Goal: Information Seeking & Learning: Learn about a topic

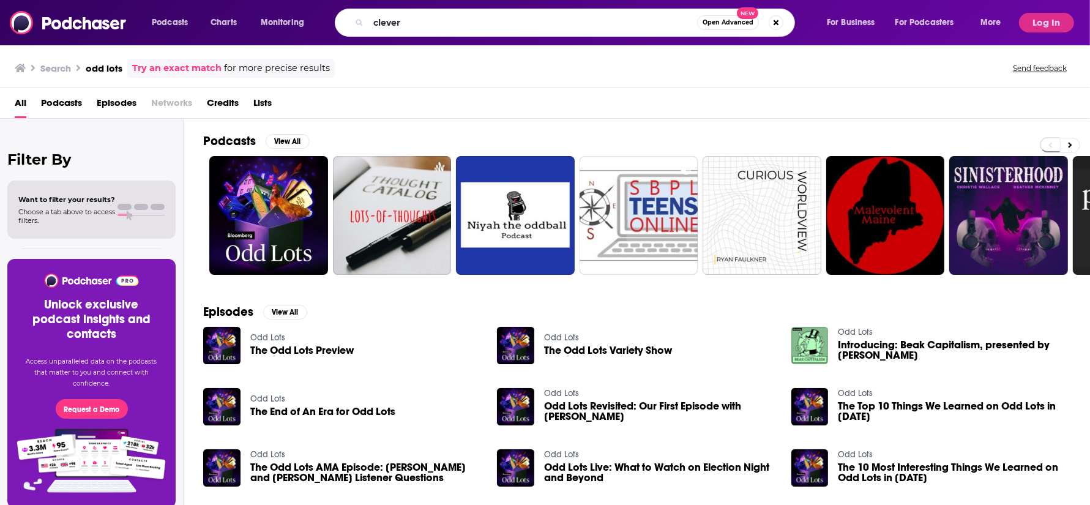
click at [421, 24] on input "clever" at bounding box center [533, 23] width 329 height 20
click at [439, 25] on input "clever" at bounding box center [533, 23] width 329 height 20
type input "clever"
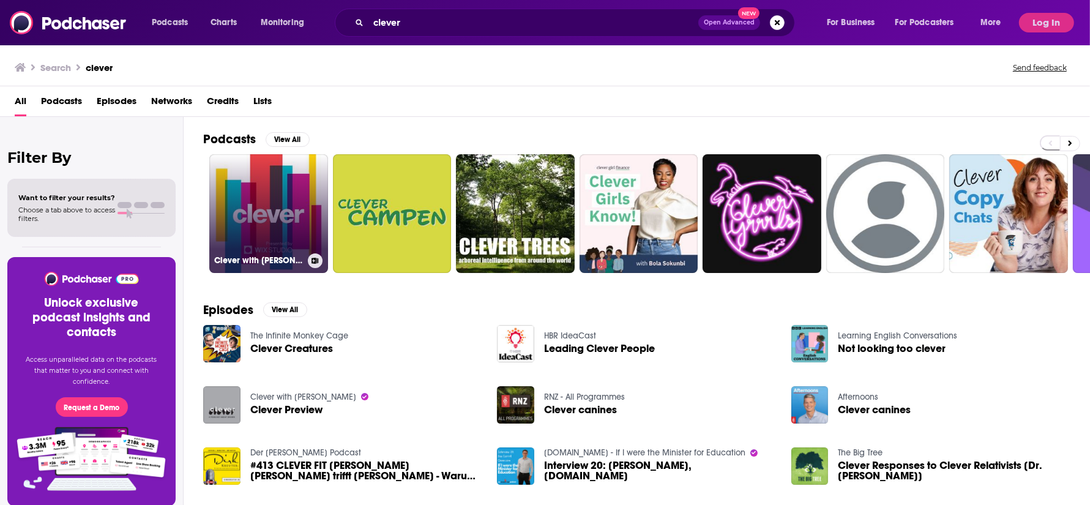
click at [237, 190] on link "Clever with [PERSON_NAME]" at bounding box center [268, 213] width 119 height 119
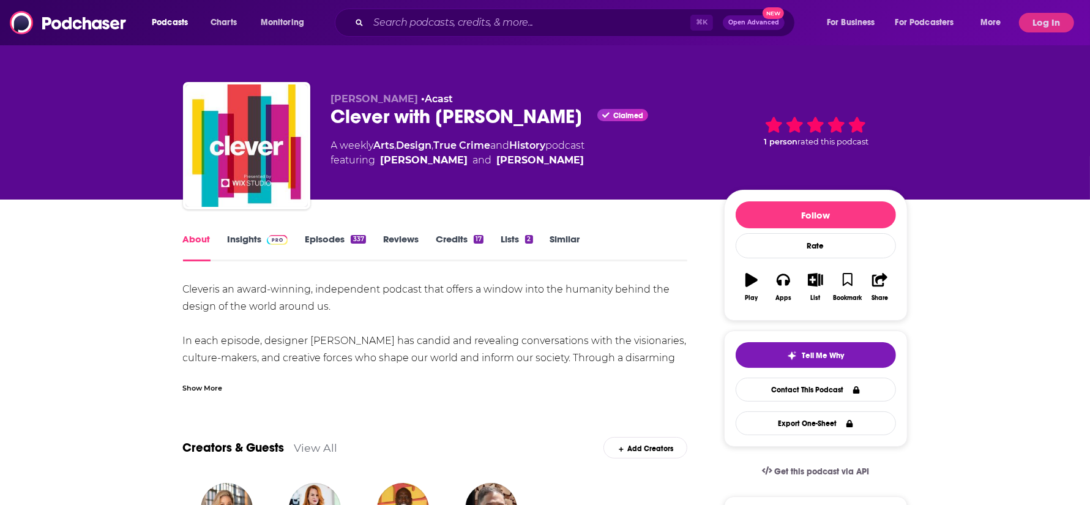
click at [248, 238] on link "Insights" at bounding box center [258, 247] width 61 height 28
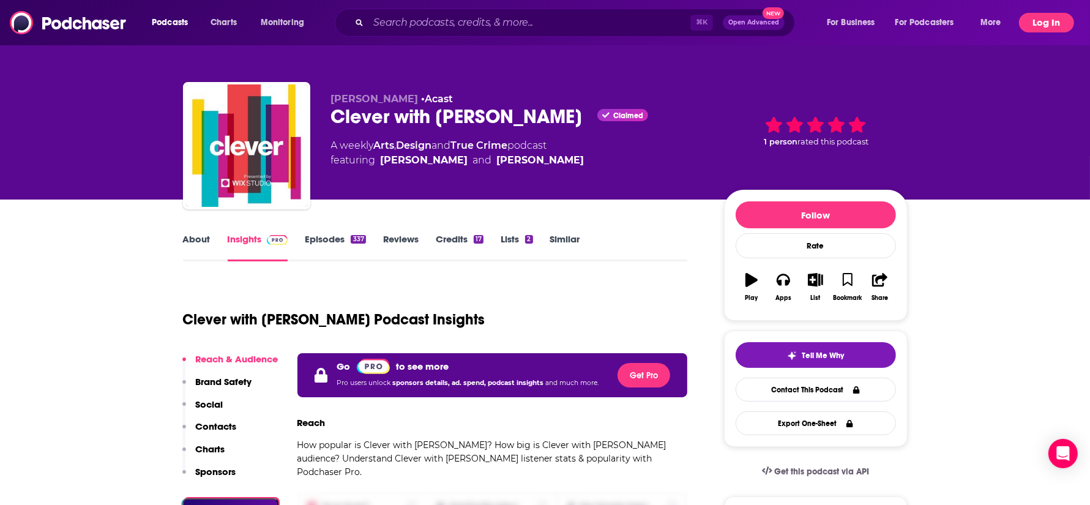
click at [1056, 22] on button "Log In" at bounding box center [1046, 23] width 55 height 20
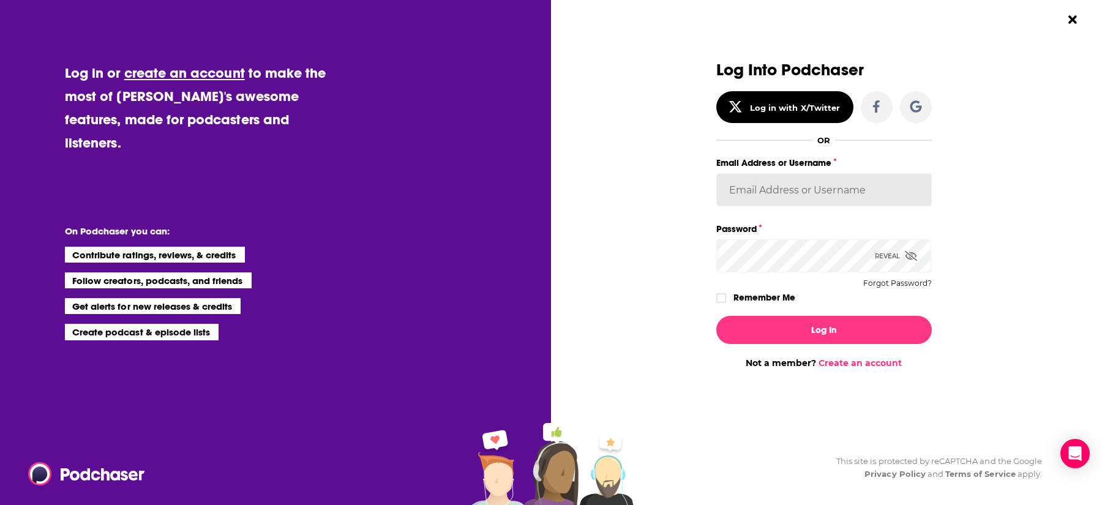
type input "devinandrade"
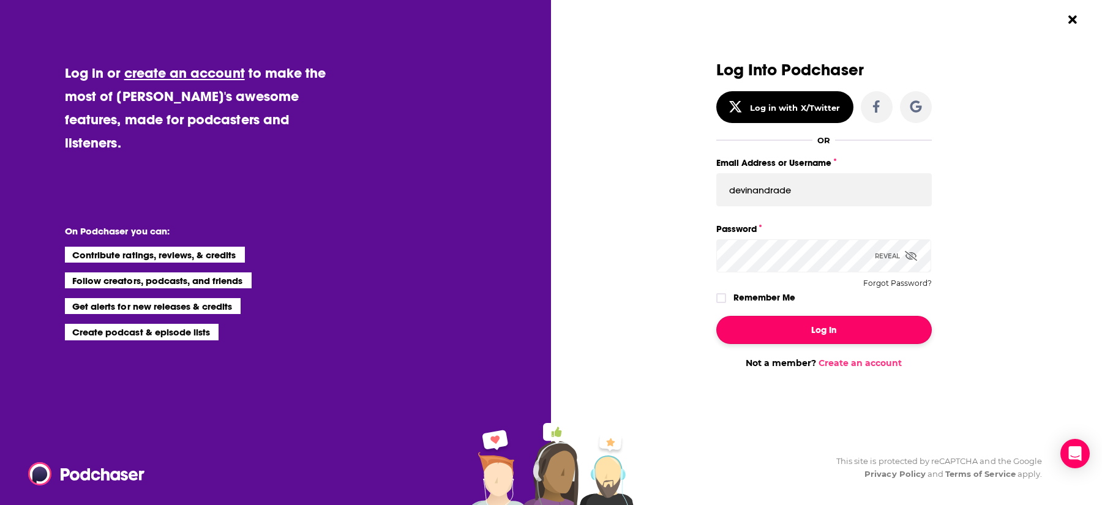
click at [785, 323] on button "Log In" at bounding box center [823, 330] width 215 height 28
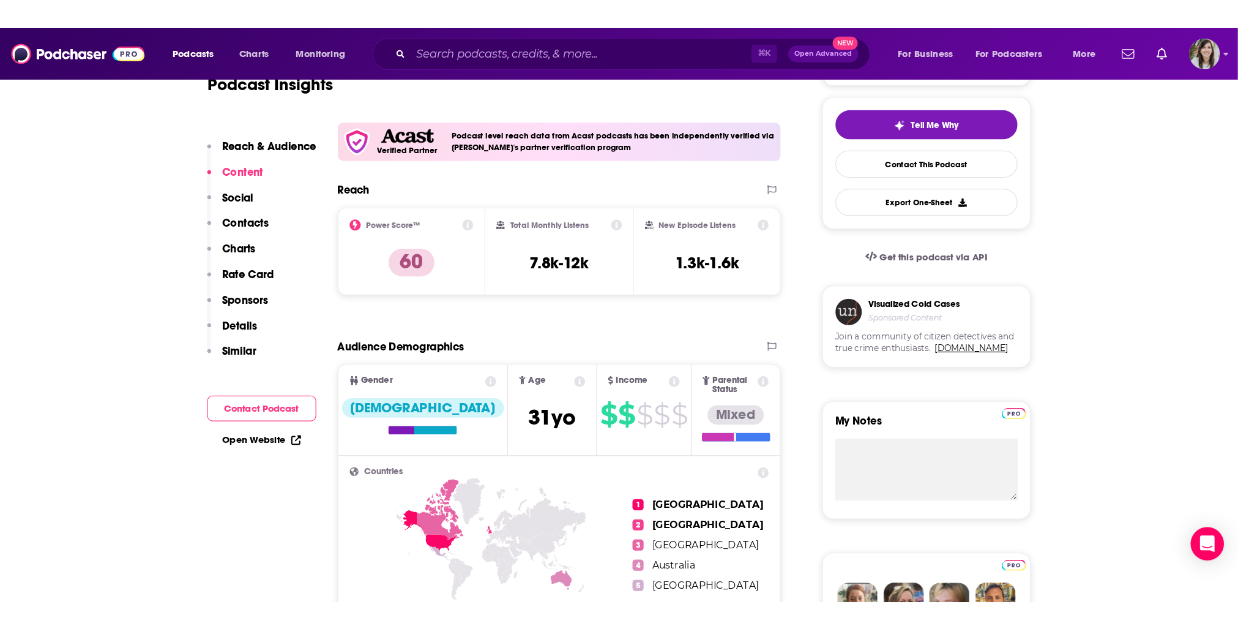
scroll to position [267, 0]
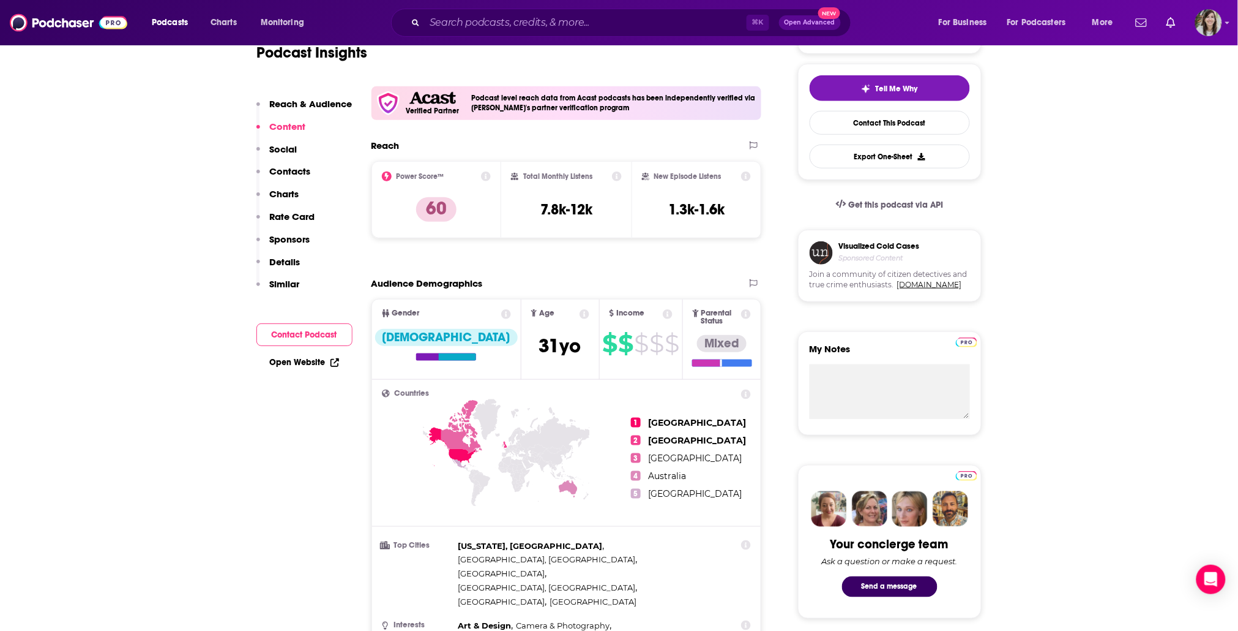
click at [663, 316] on icon at bounding box center [668, 314] width 10 height 10
click at [455, 24] on input "Search podcasts, credits, & more..." at bounding box center [586, 23] width 322 height 20
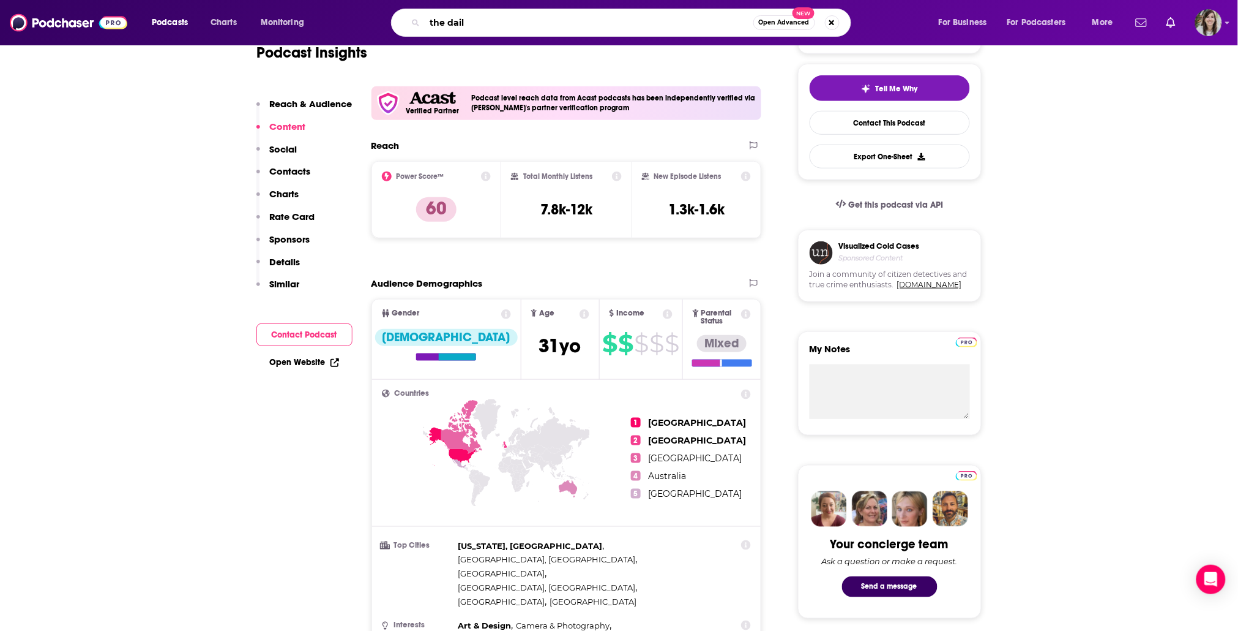
type input "the daily"
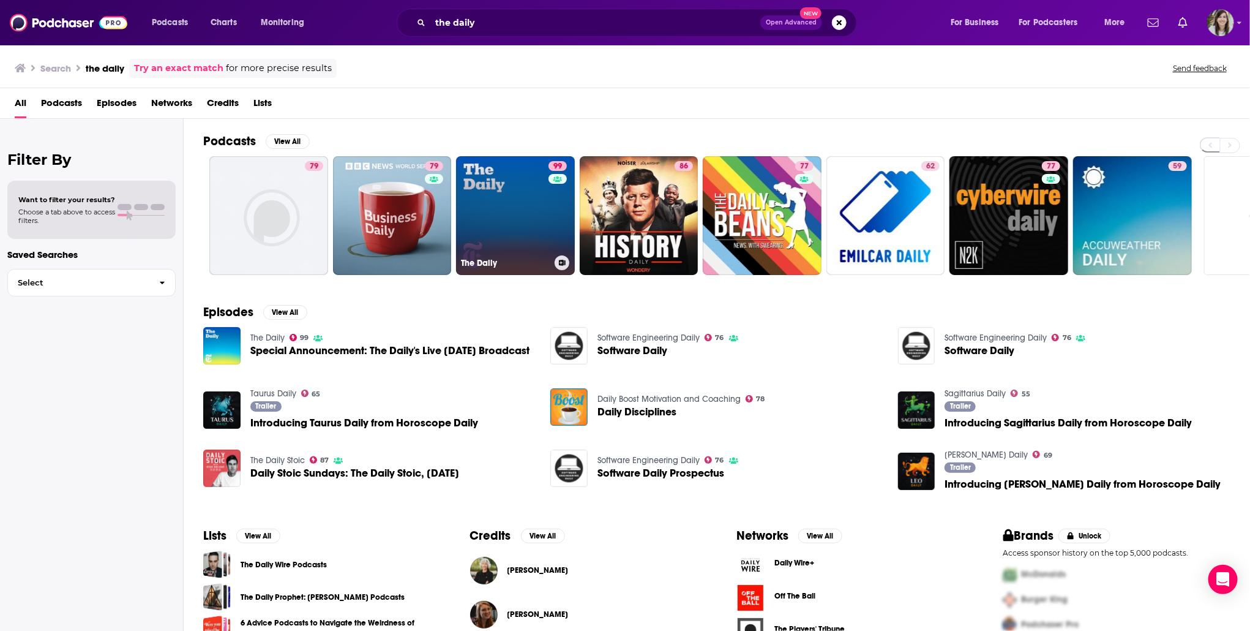
click at [484, 205] on link "99 The Daily" at bounding box center [515, 215] width 119 height 119
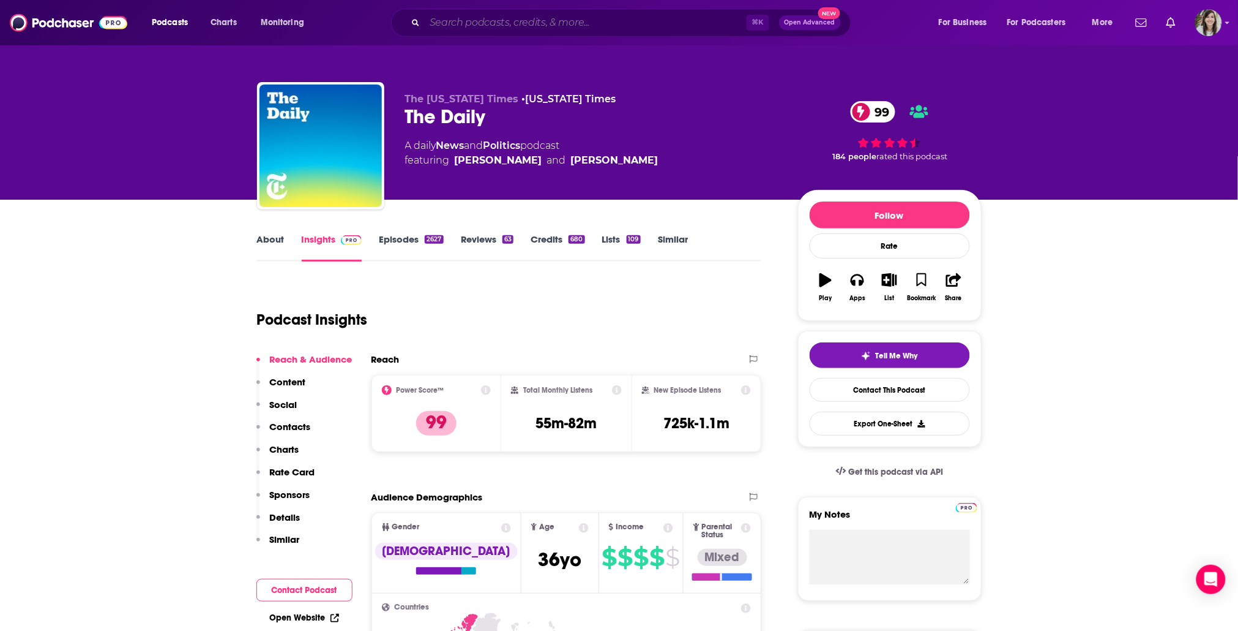
scroll to position [139, 0]
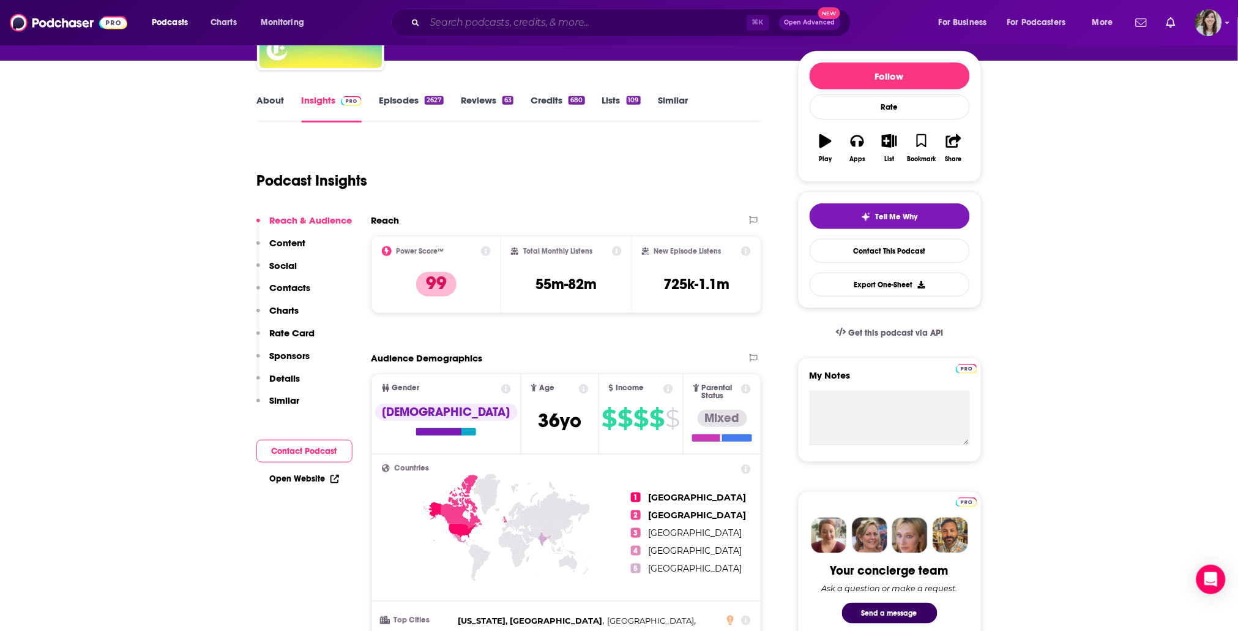
click at [514, 23] on input "Search podcasts, credits, & more..." at bounding box center [586, 23] width 322 height 20
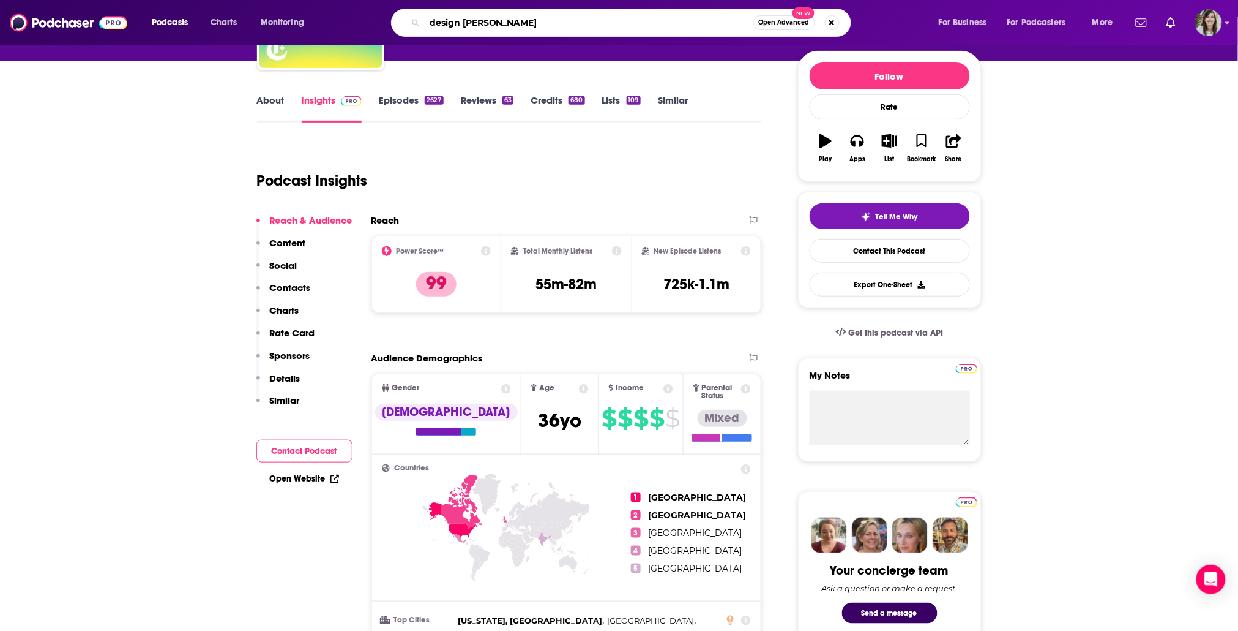
type input "design matte"
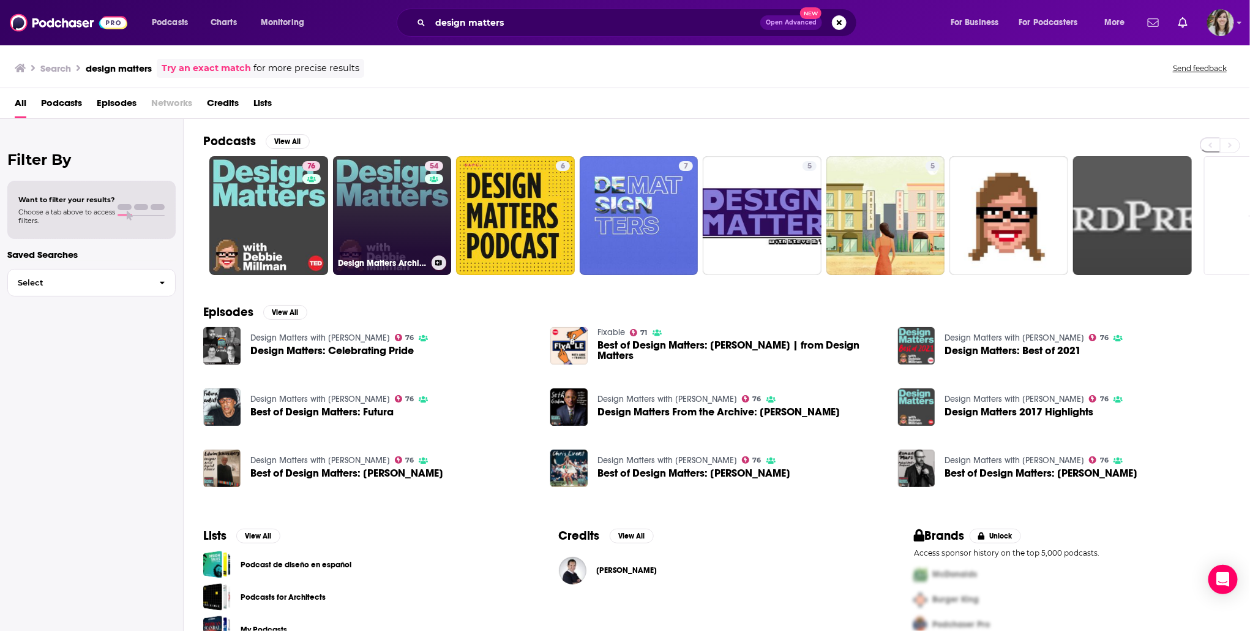
click at [387, 204] on link "54 Design Matters Archive" at bounding box center [392, 215] width 119 height 119
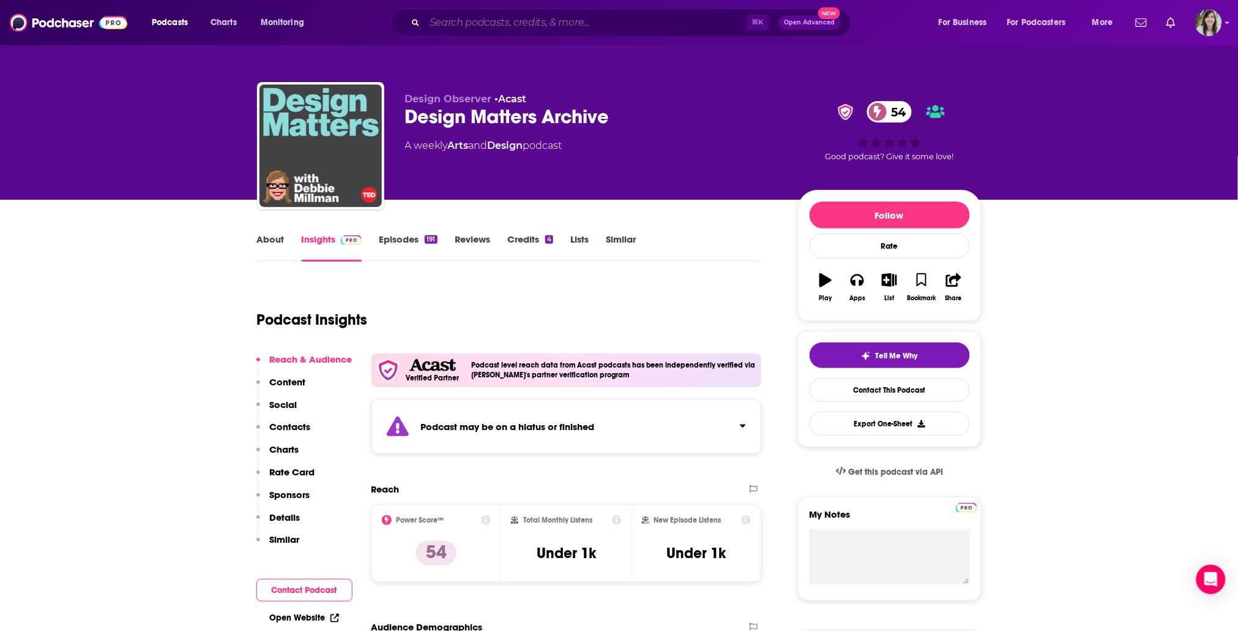
click at [468, 24] on input "Search podcasts, credits, & more..." at bounding box center [586, 23] width 322 height 20
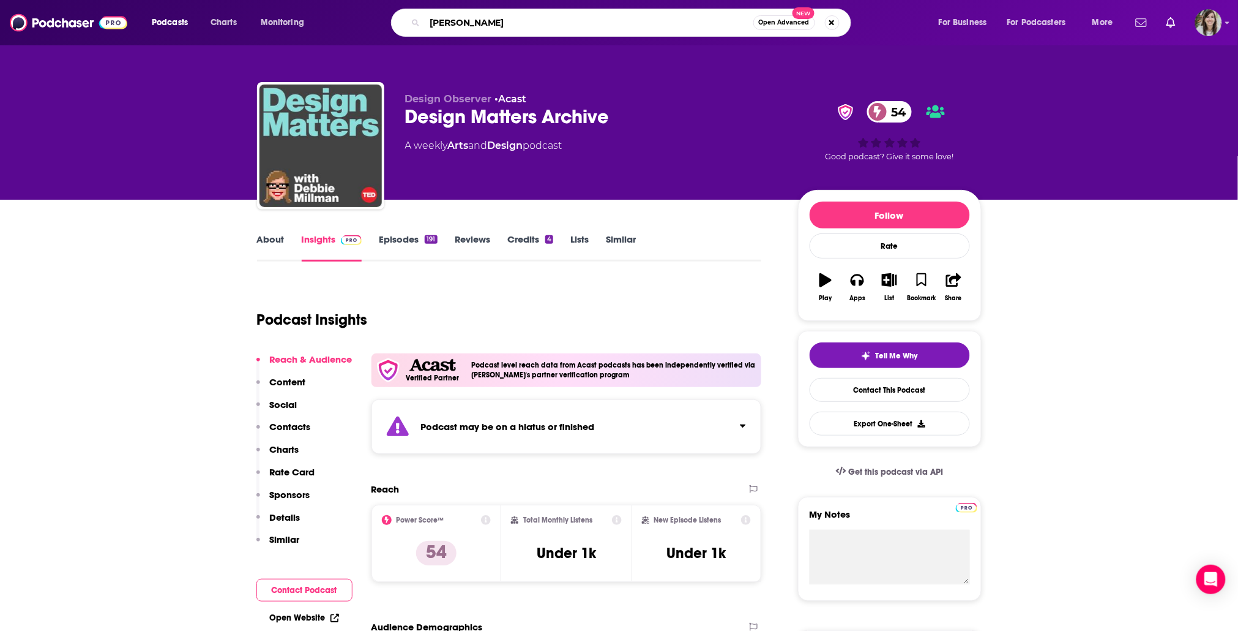
type input "clever"
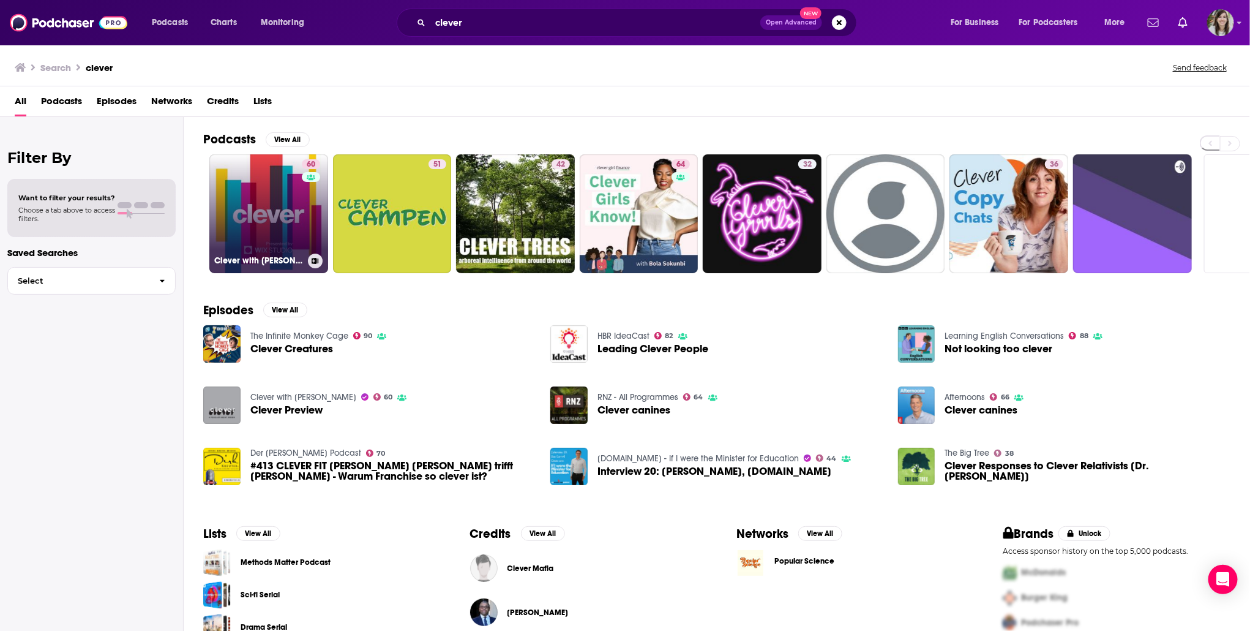
click at [266, 224] on link "60 Clever with [PERSON_NAME]" at bounding box center [268, 213] width 119 height 119
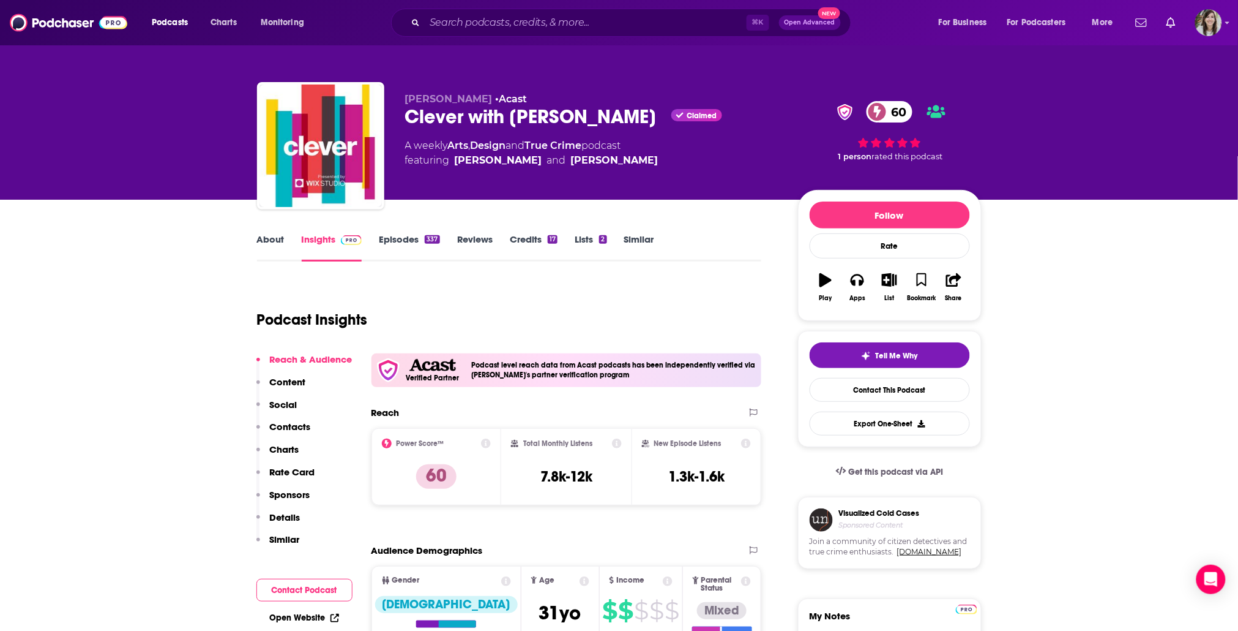
click at [642, 239] on link "Similar" at bounding box center [639, 247] width 30 height 28
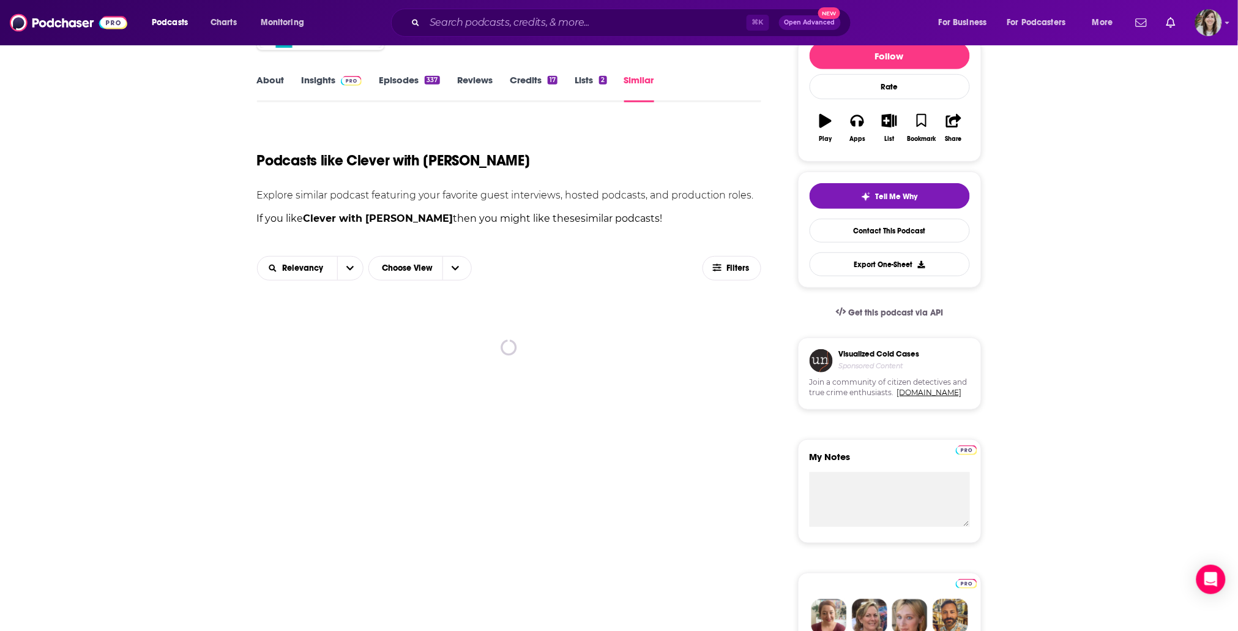
scroll to position [160, 0]
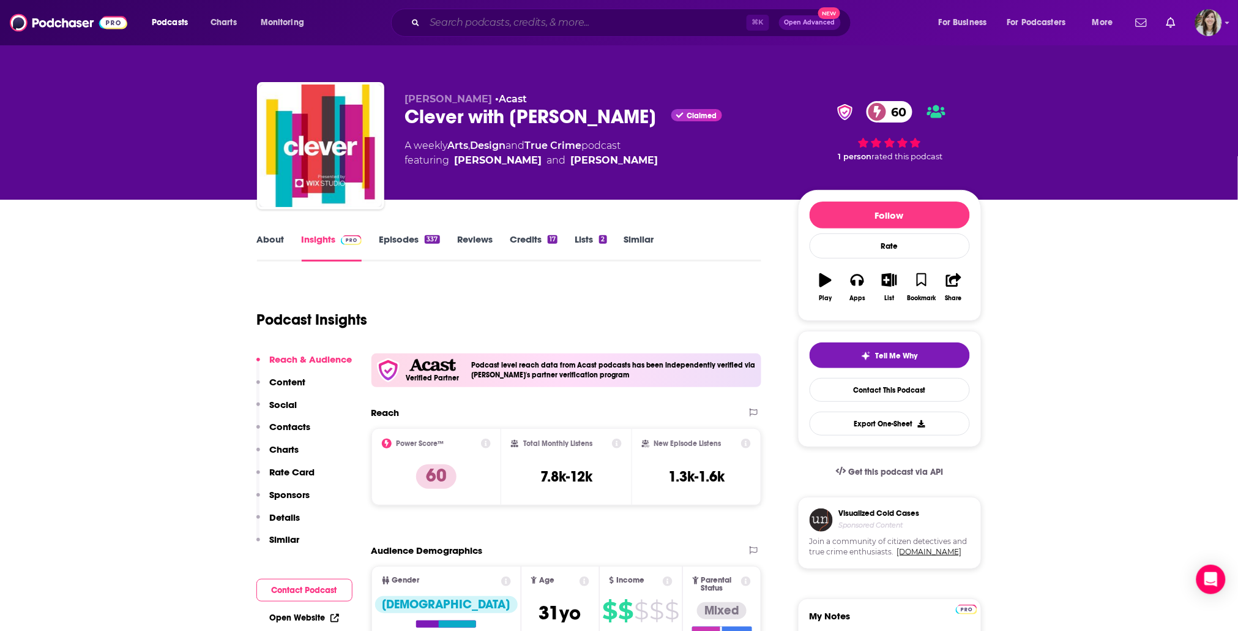
click at [473, 21] on input "Search podcasts, credits, & more..." at bounding box center [586, 23] width 322 height 20
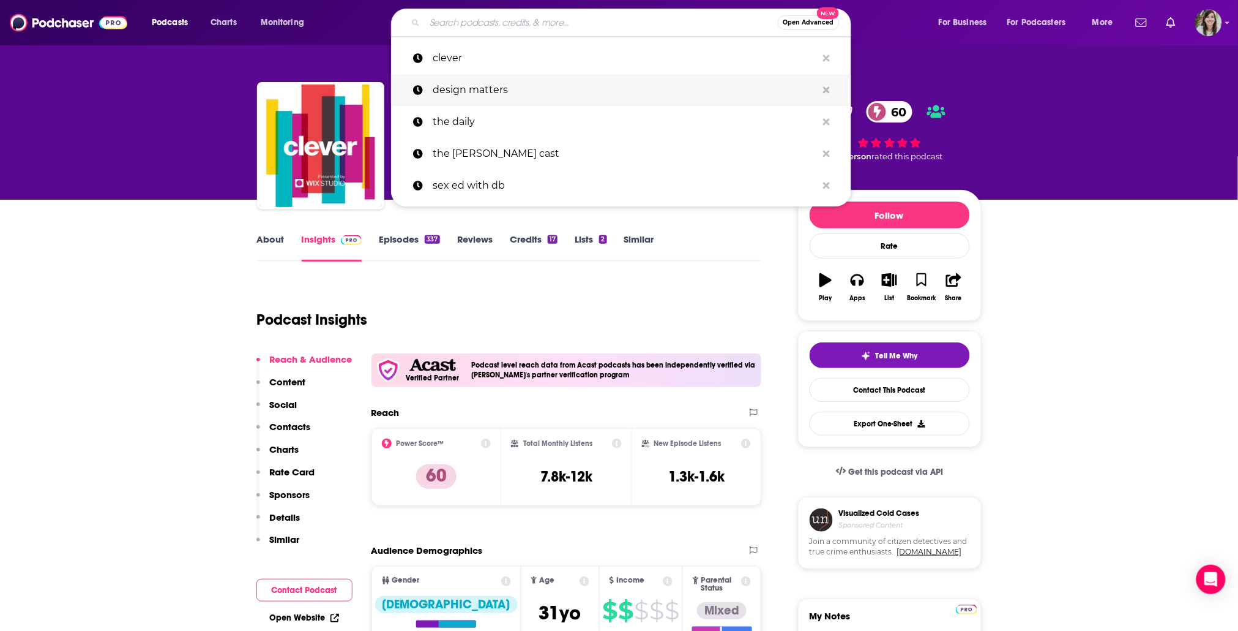
click at [470, 94] on p "design matters" at bounding box center [625, 90] width 384 height 32
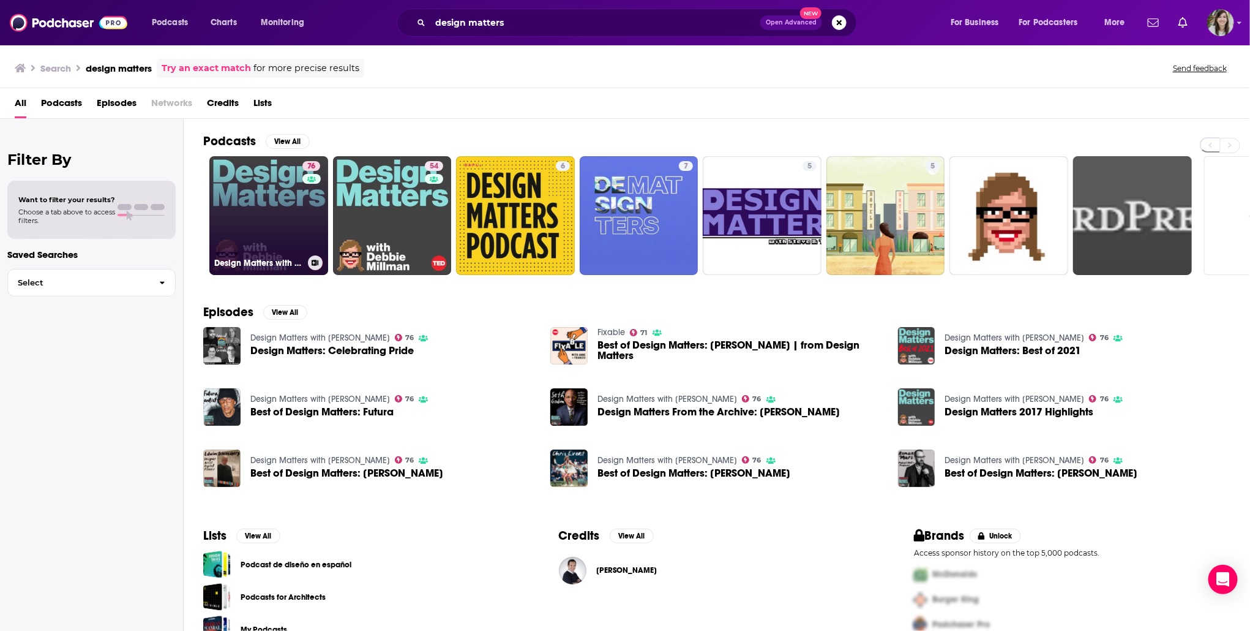
click at [282, 220] on link "76 Design Matters with [PERSON_NAME]" at bounding box center [268, 215] width 119 height 119
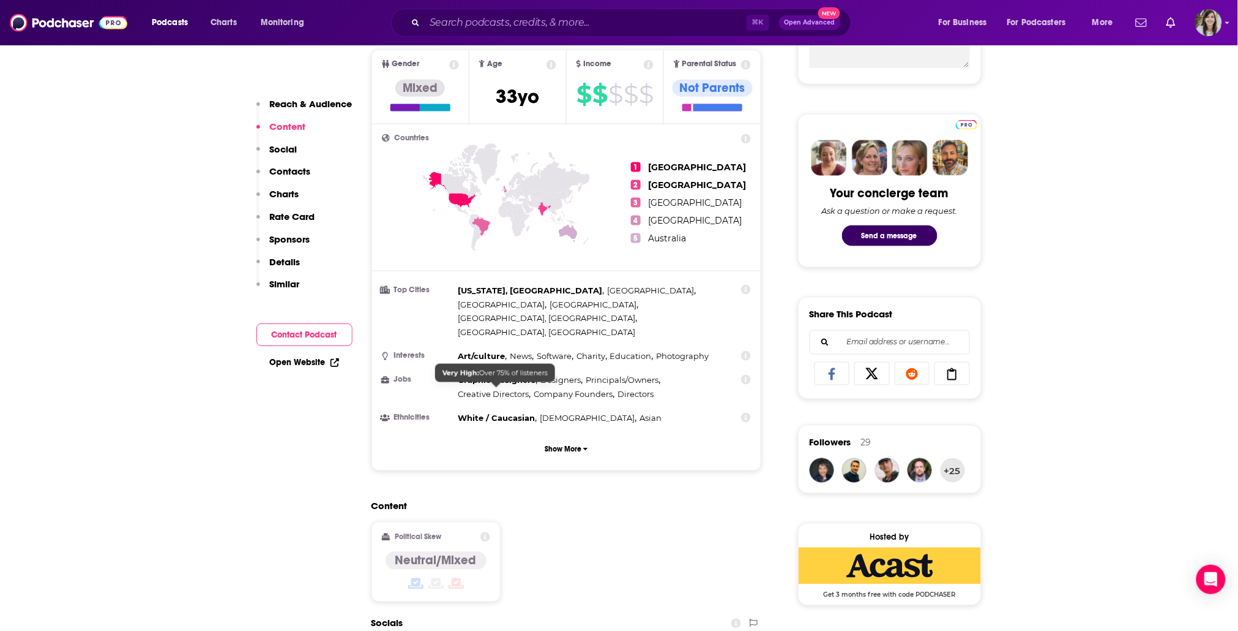
scroll to position [332, 0]
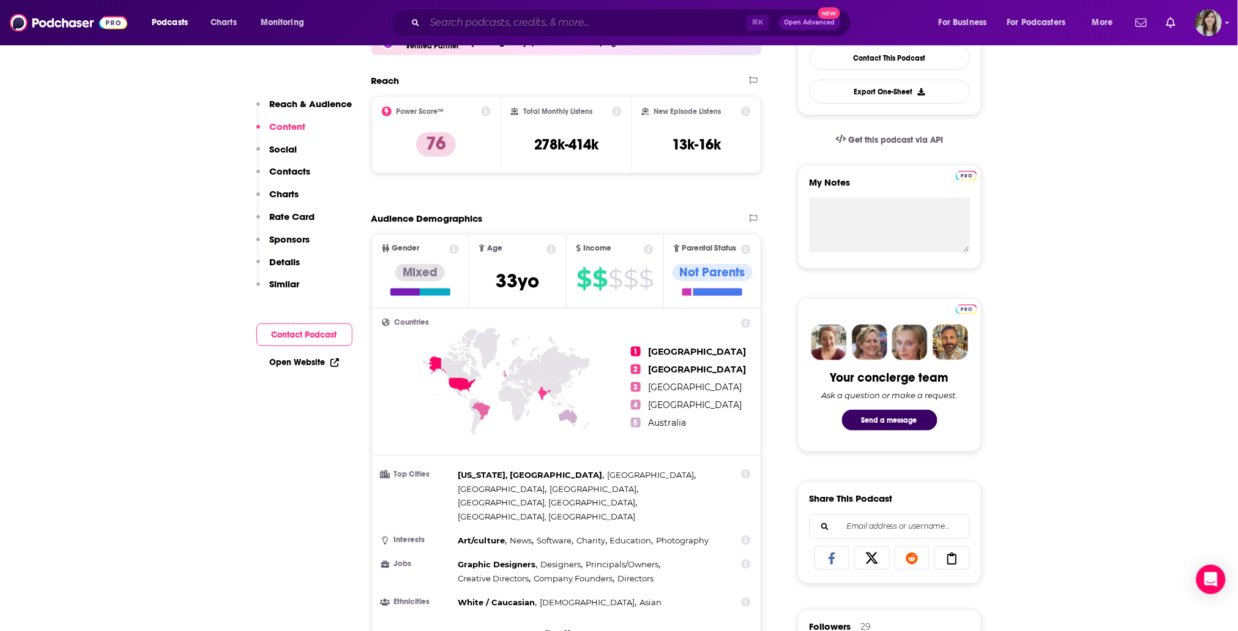
click at [457, 28] on input "Search podcasts, credits, & more..." at bounding box center [586, 23] width 322 height 20
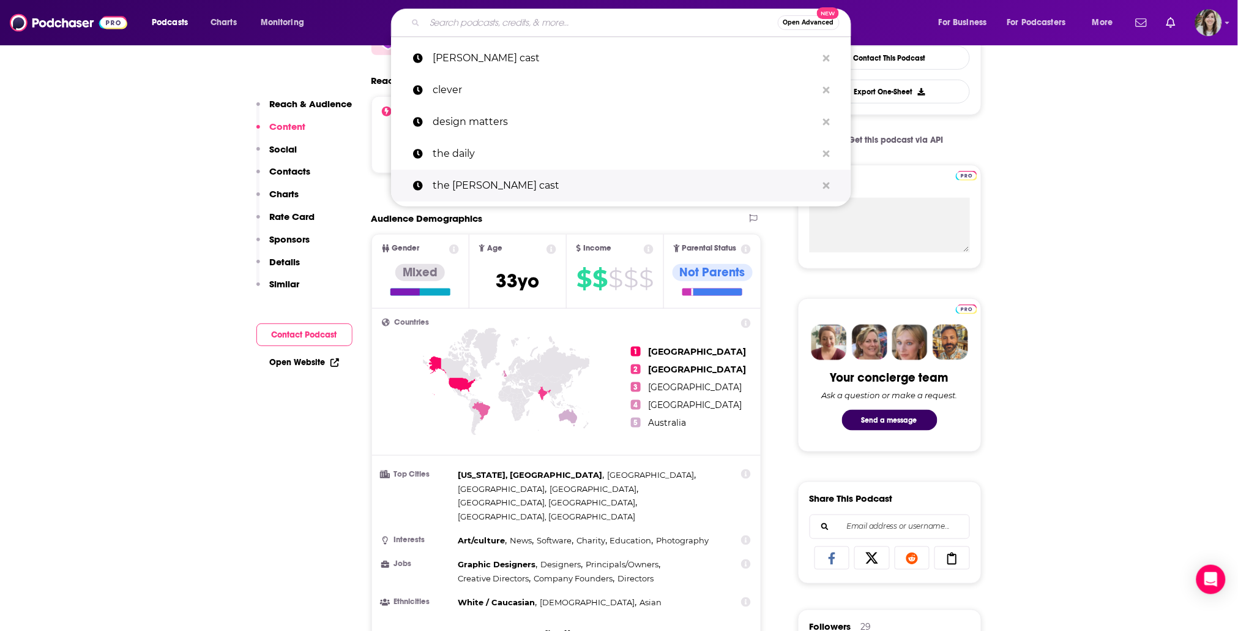
click at [476, 187] on p "the [PERSON_NAME] cast" at bounding box center [625, 186] width 384 height 32
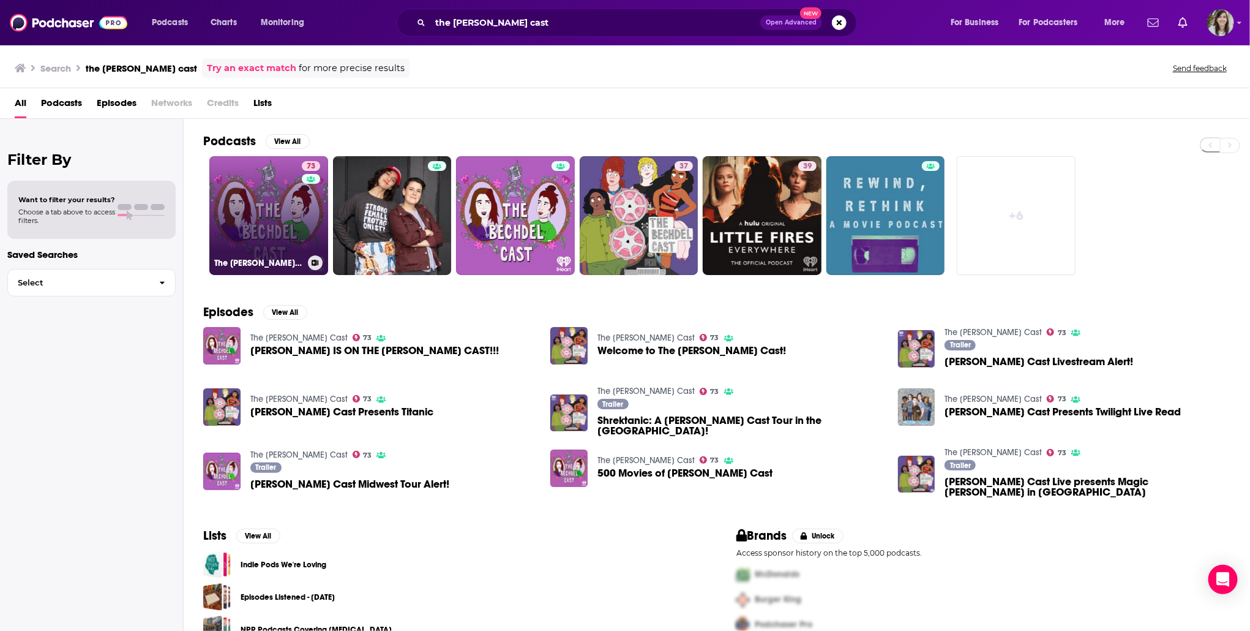
click at [255, 225] on link "73 The [PERSON_NAME] Cast" at bounding box center [268, 215] width 119 height 119
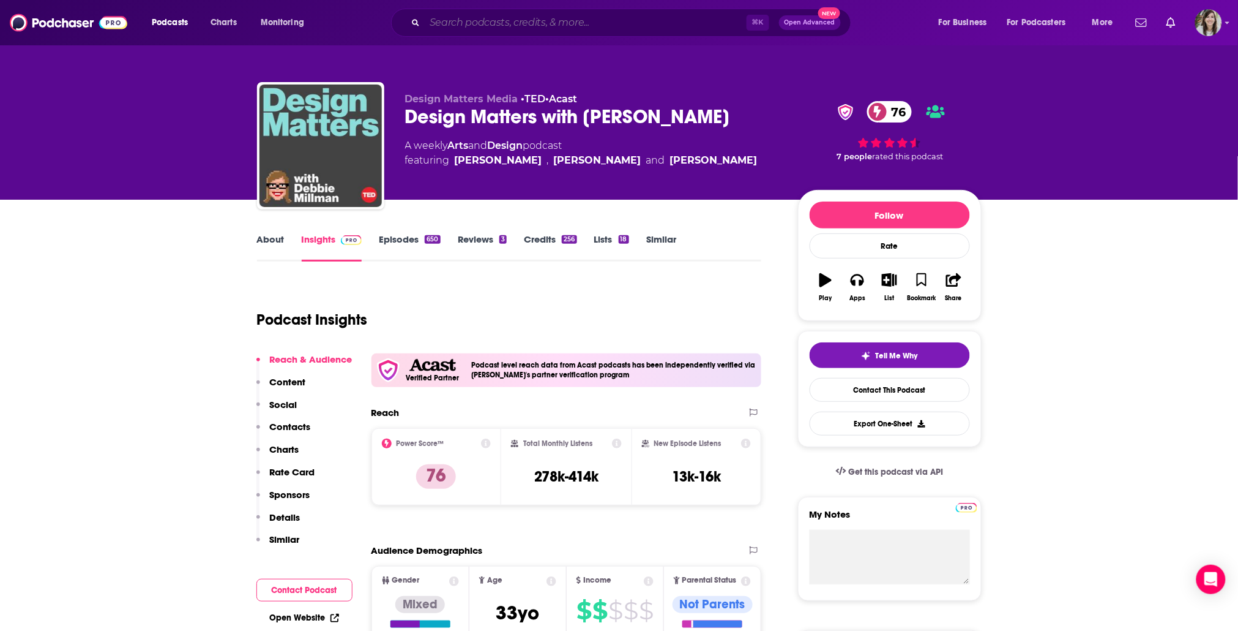
click at [523, 16] on input "Search podcasts, credits, & more..." at bounding box center [586, 23] width 322 height 20
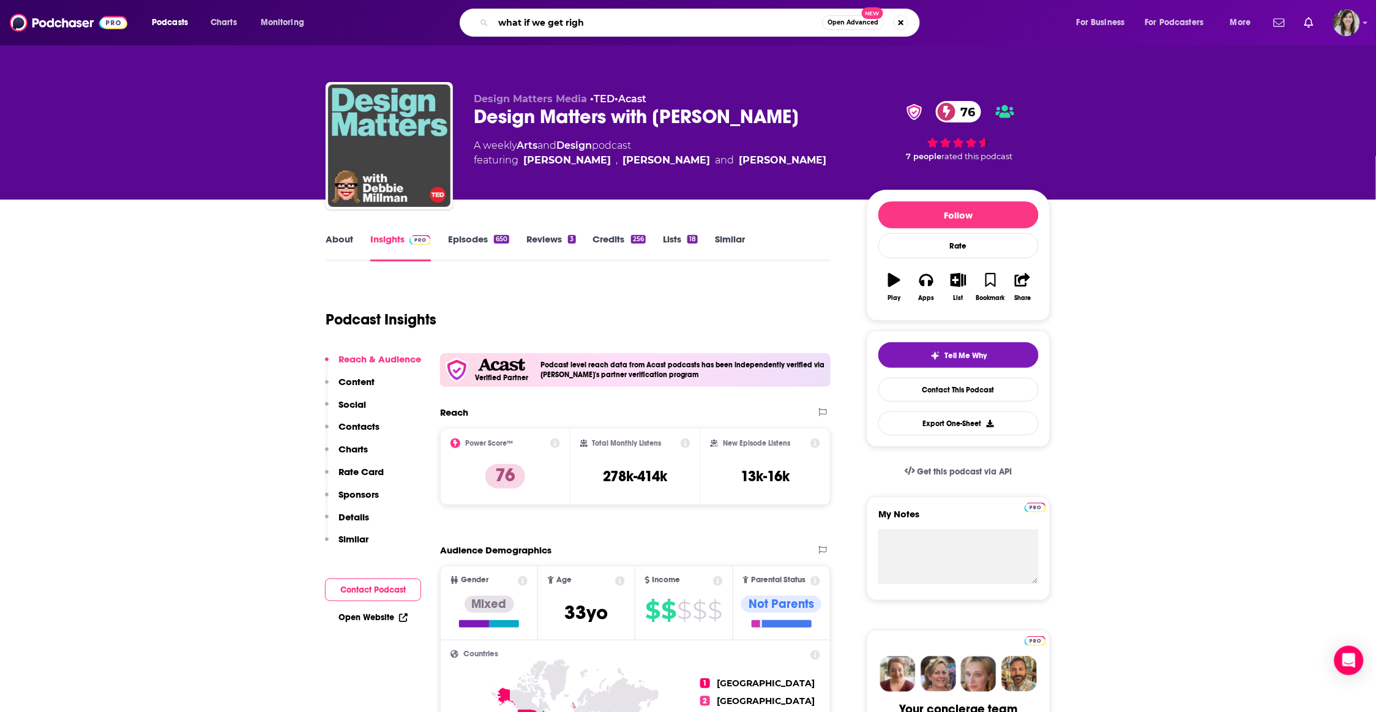
type input "what if we get right"
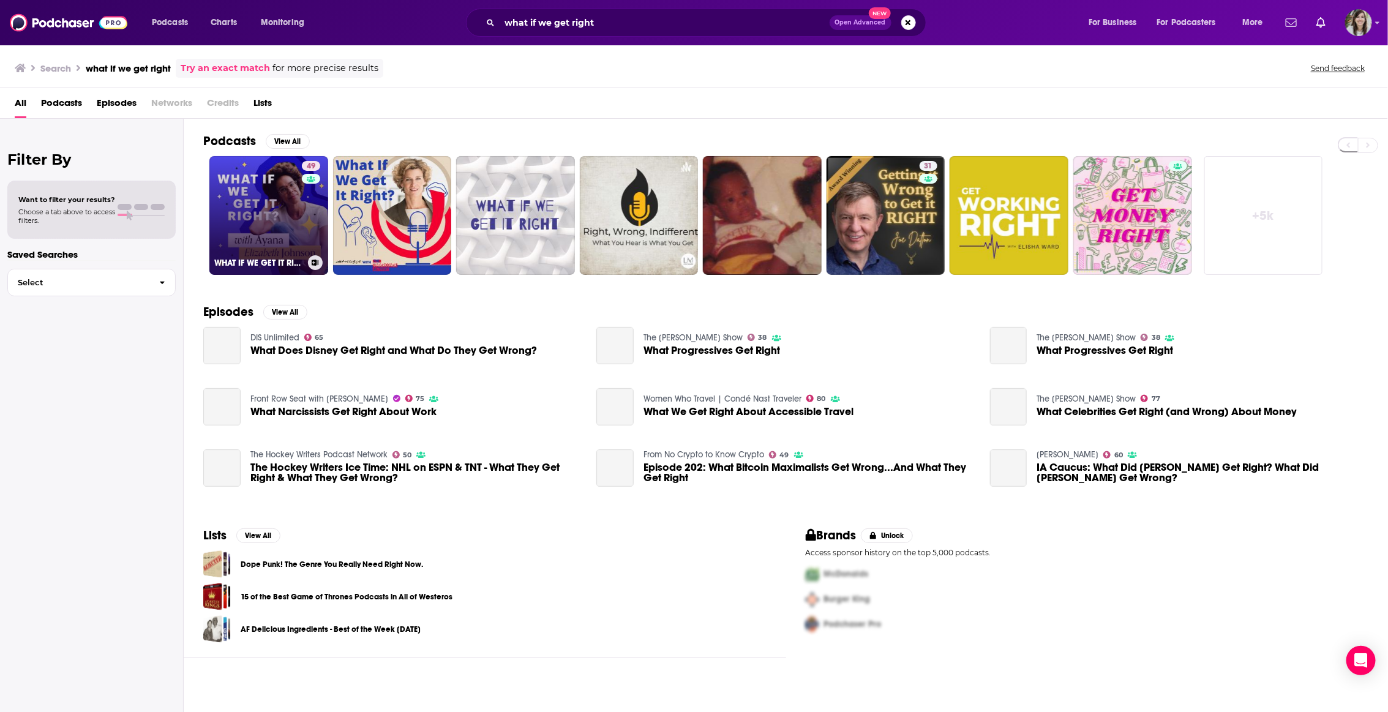
click at [276, 216] on link "49 WHAT IF WE GET IT RIGHT?" at bounding box center [268, 215] width 119 height 119
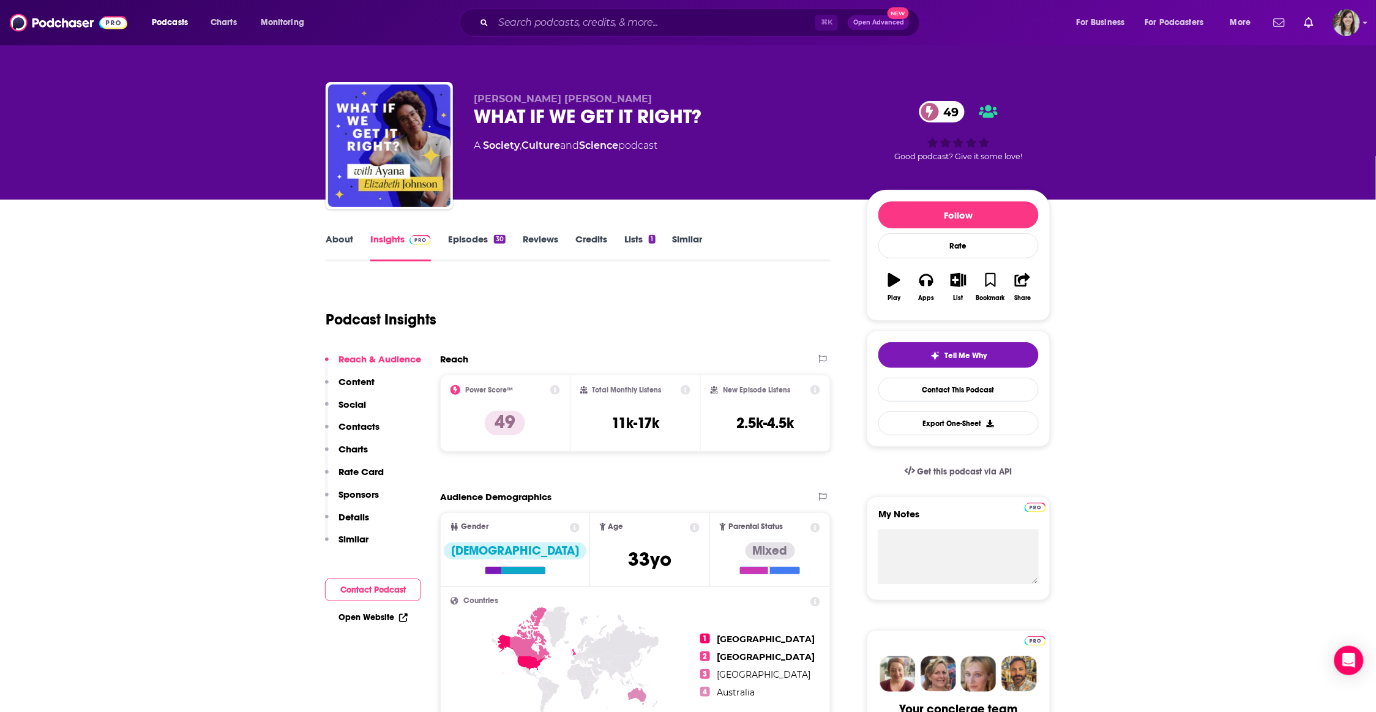
click at [464, 236] on link "Episodes 30" at bounding box center [477, 247] width 58 height 28
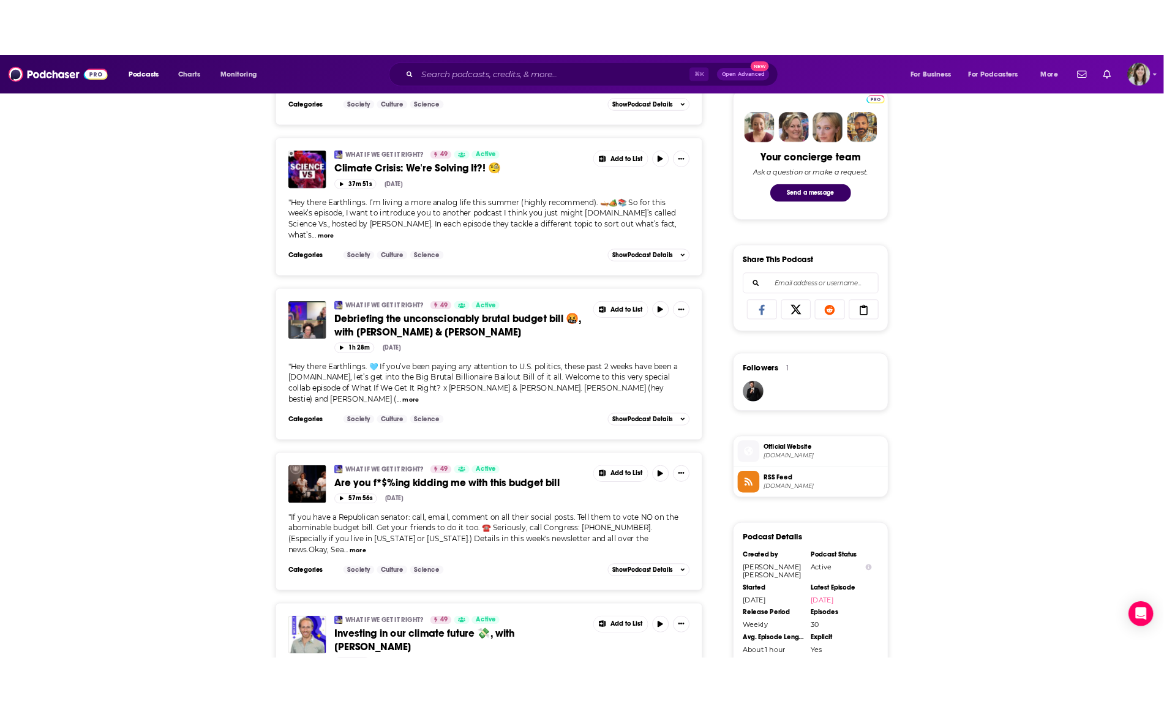
scroll to position [657, 0]
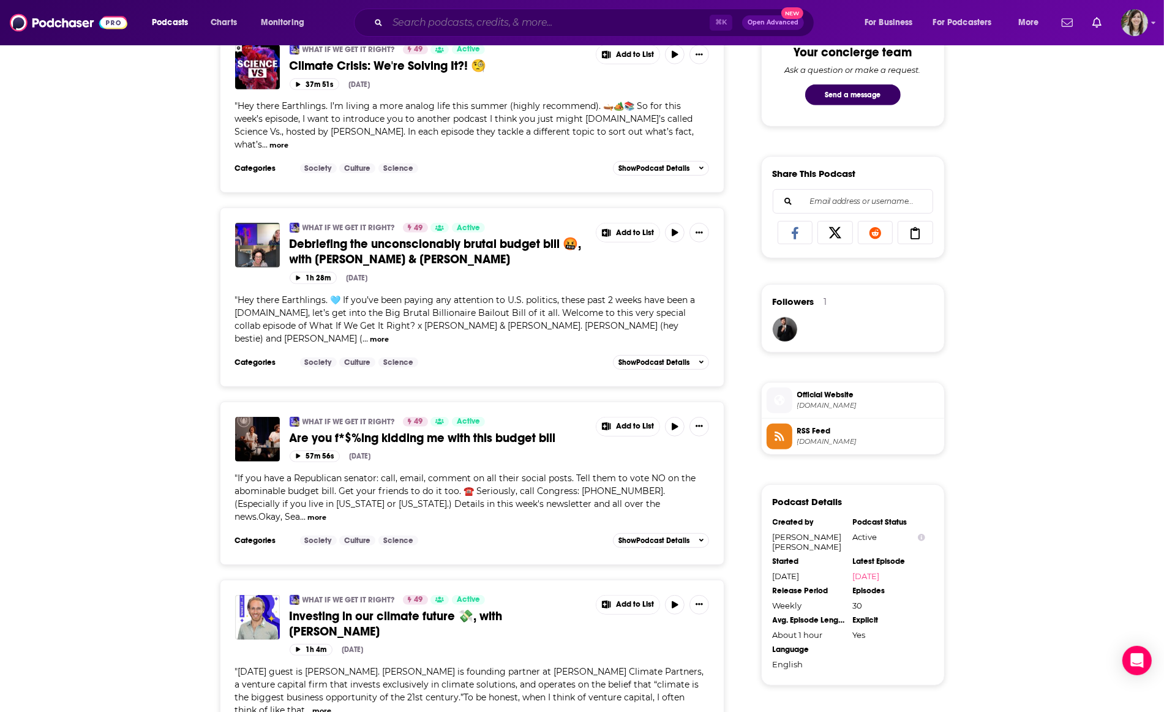
click at [487, 18] on input "Search podcasts, credits, & more..." at bounding box center [548, 23] width 322 height 20
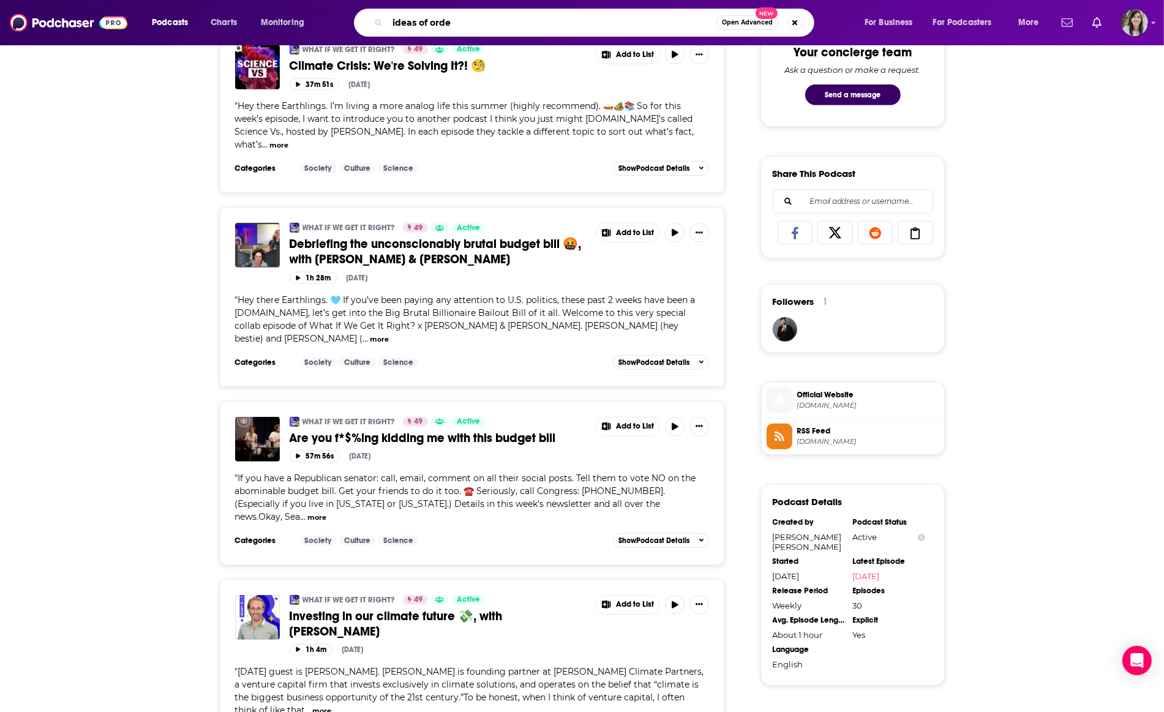
type input "ideas of order"
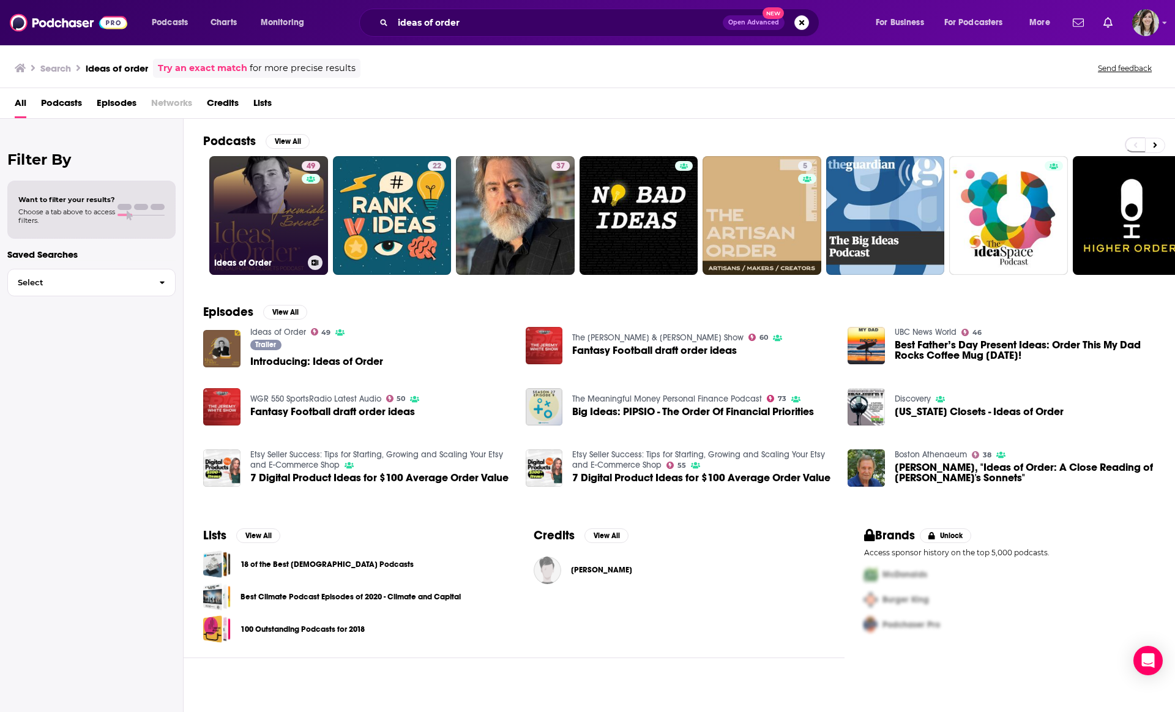
click at [255, 187] on link "49 Ideas of Order" at bounding box center [268, 215] width 119 height 119
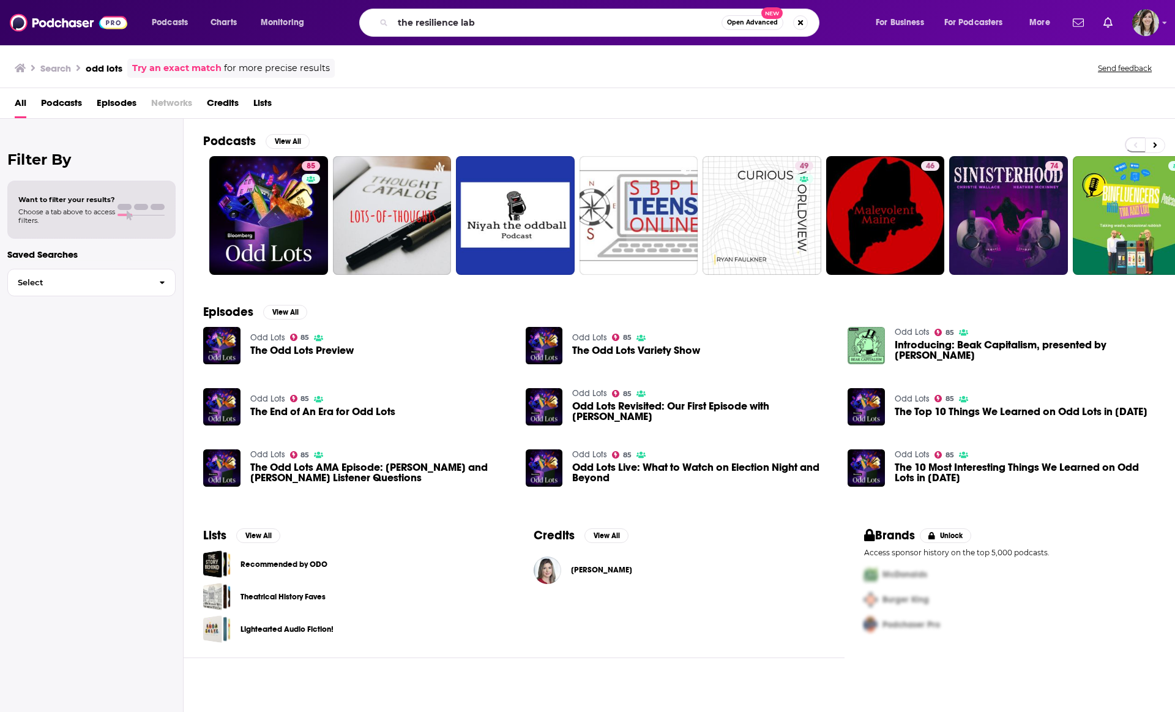
type input "the resilience lab"
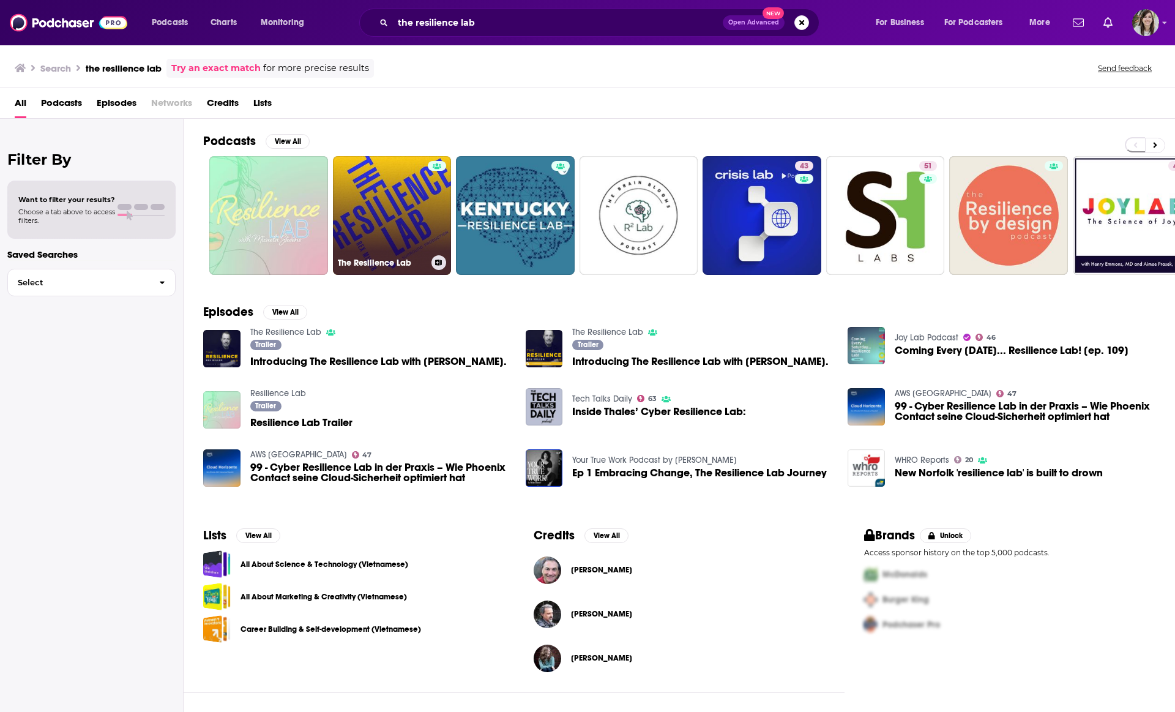
click at [384, 202] on link "The Resilience Lab" at bounding box center [392, 215] width 119 height 119
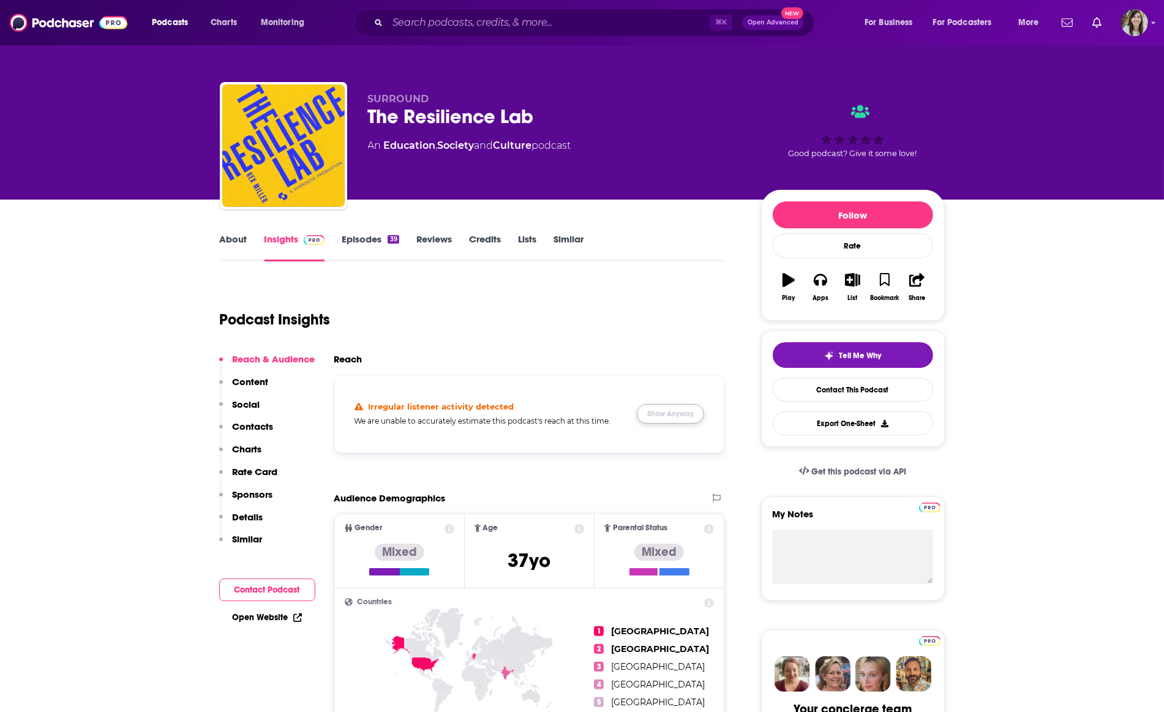
click at [662, 411] on button "Show Anyway" at bounding box center [670, 414] width 67 height 20
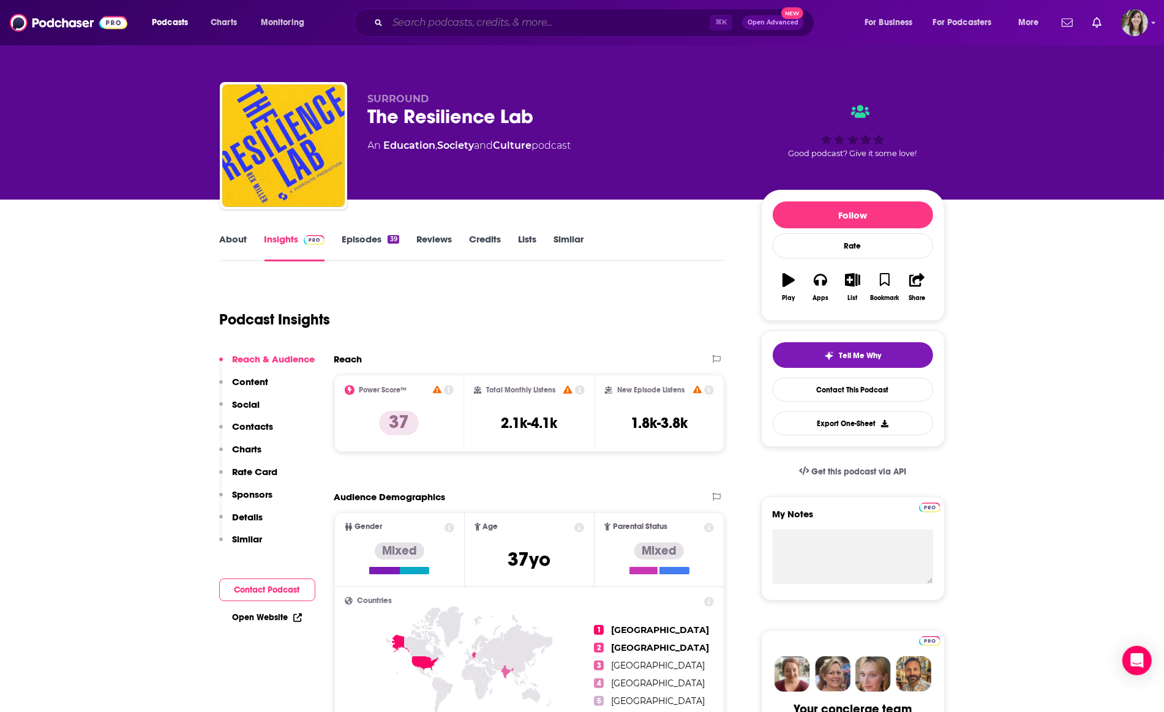
click at [523, 17] on input "Search podcasts, credits, & more..." at bounding box center [548, 23] width 322 height 20
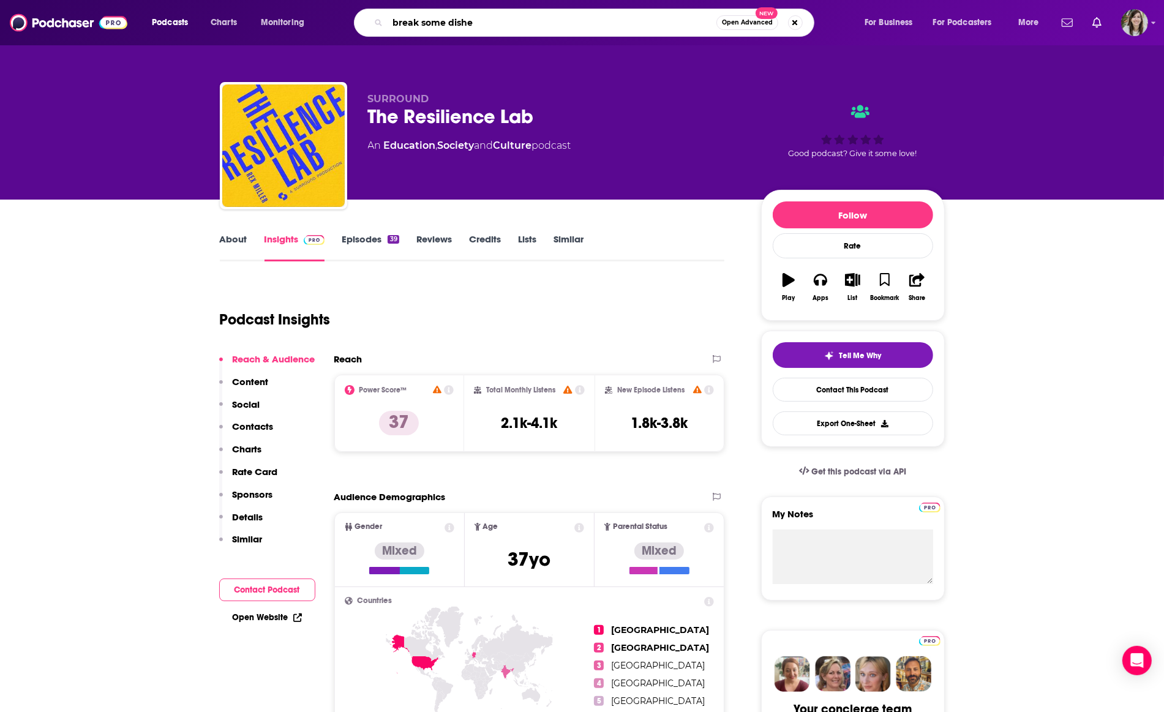
type input "break some dishes"
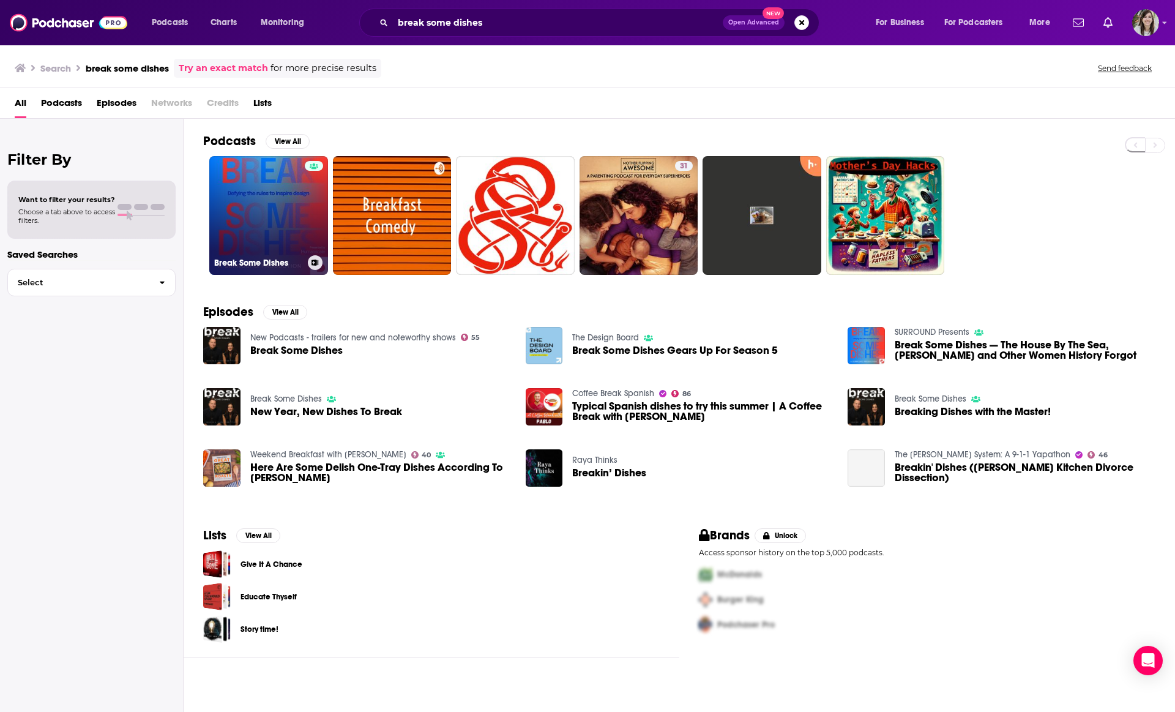
click at [280, 204] on link "Break Some Dishes" at bounding box center [268, 215] width 119 height 119
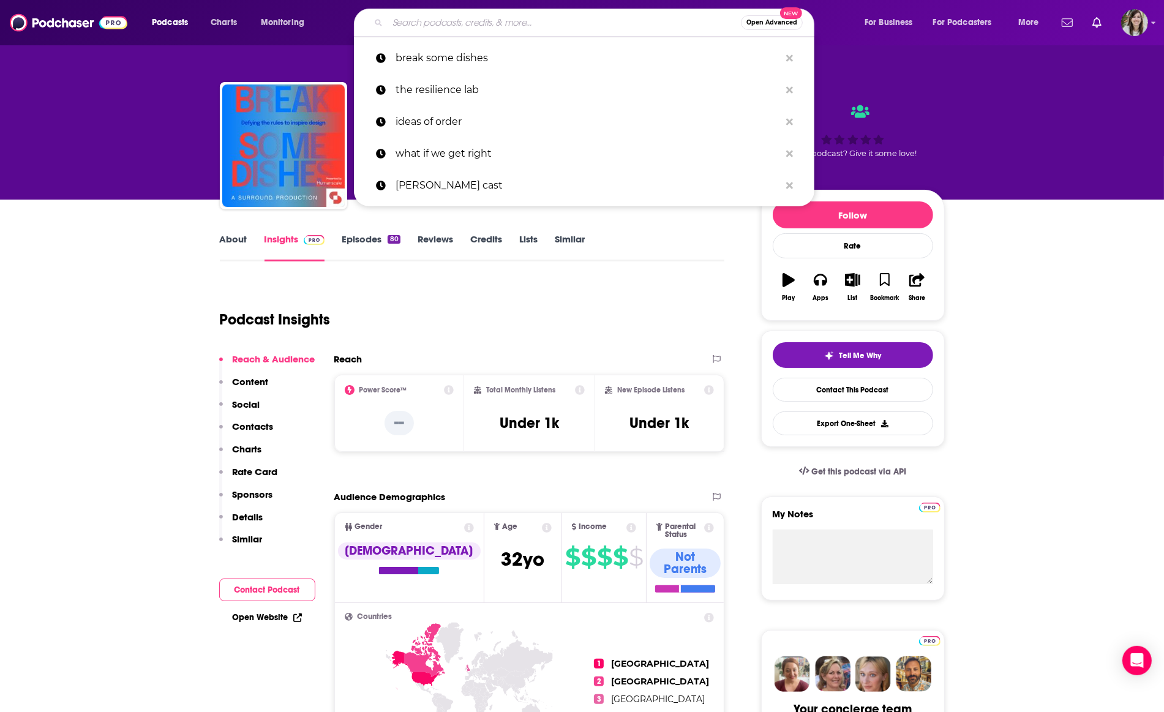
click at [471, 26] on input "Search podcasts, credits, & more..." at bounding box center [563, 23] width 353 height 20
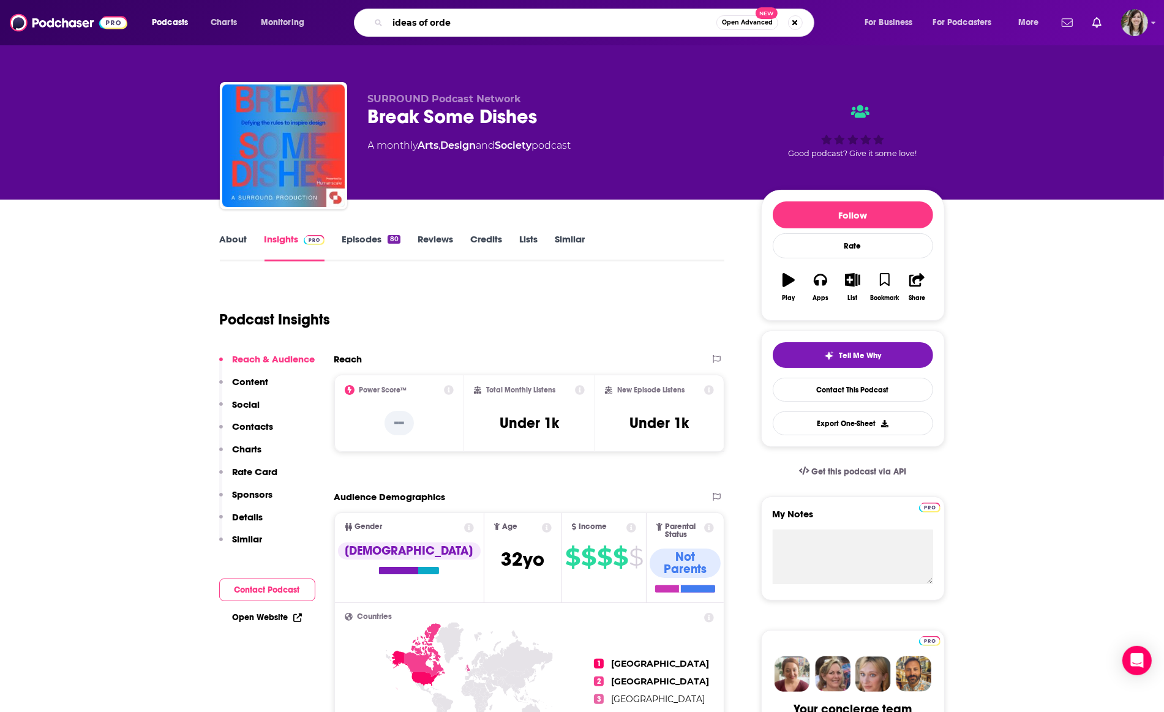
type input "ideas of order"
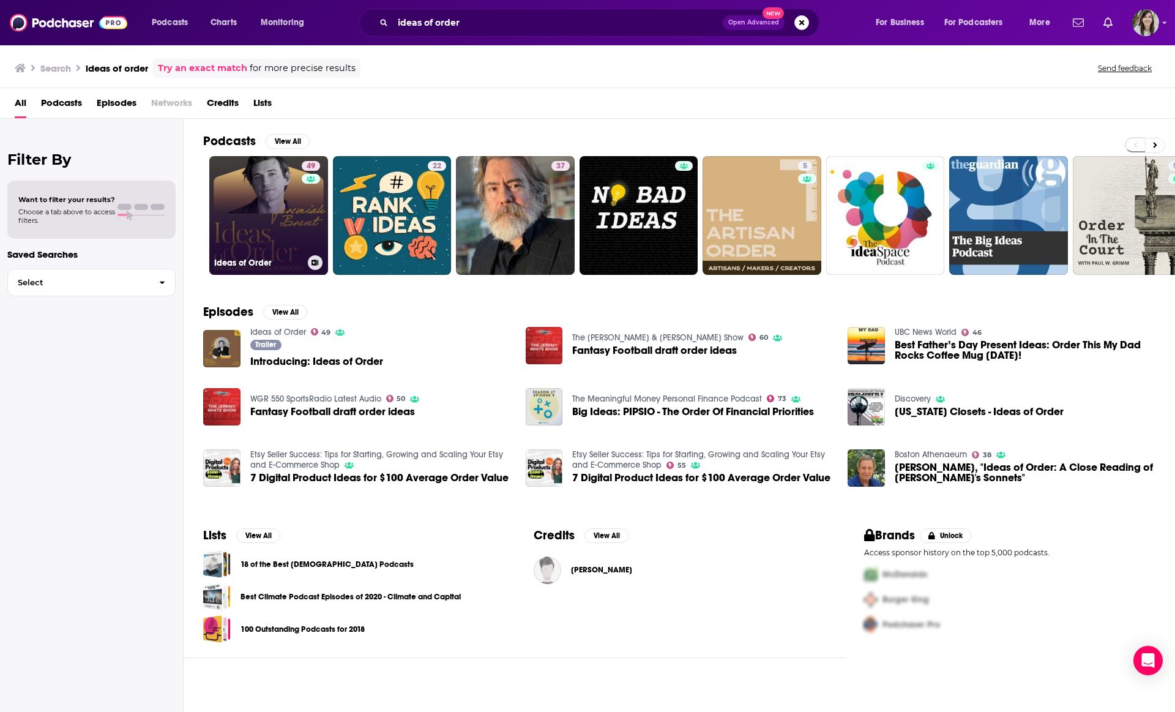
click at [275, 206] on link "49 Ideas of Order" at bounding box center [268, 215] width 119 height 119
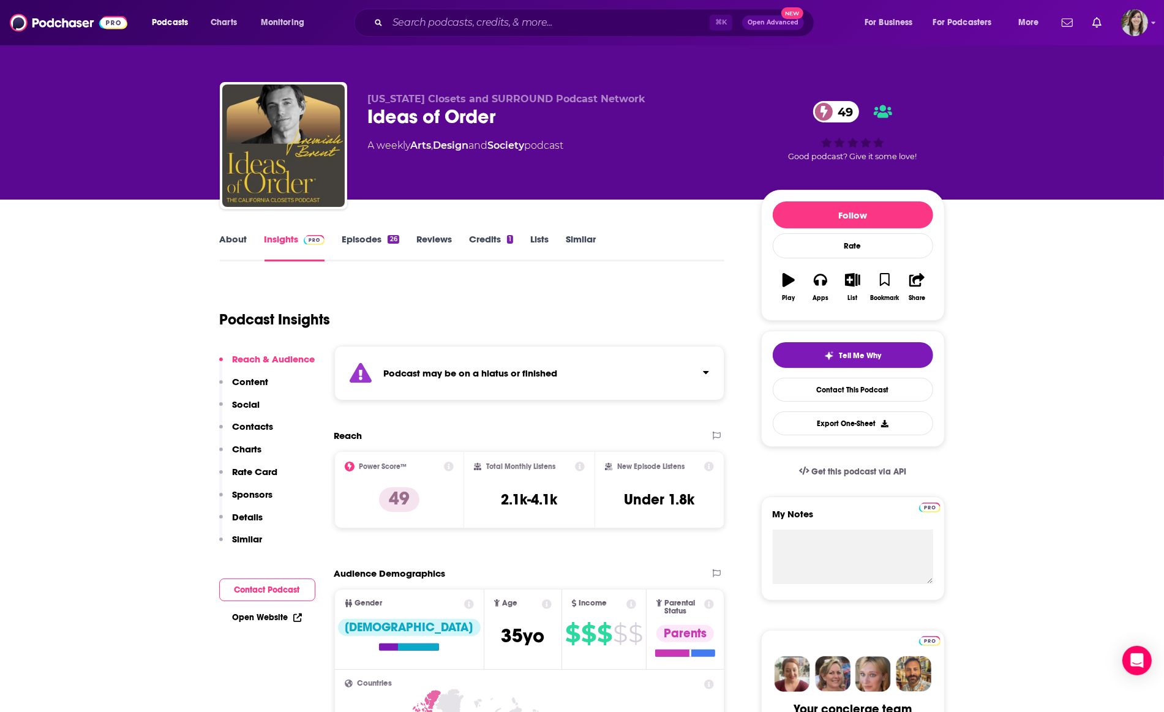
click at [360, 244] on link "Episodes 26" at bounding box center [370, 247] width 57 height 28
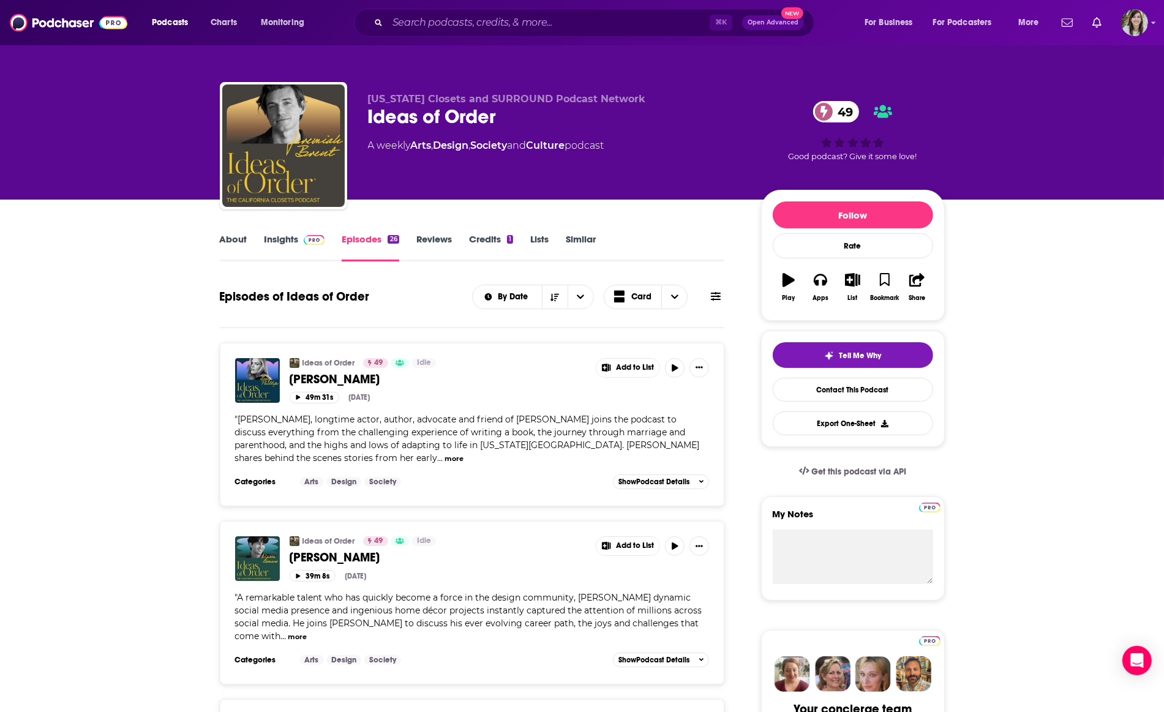
click at [283, 240] on link "Insights" at bounding box center [294, 247] width 61 height 28
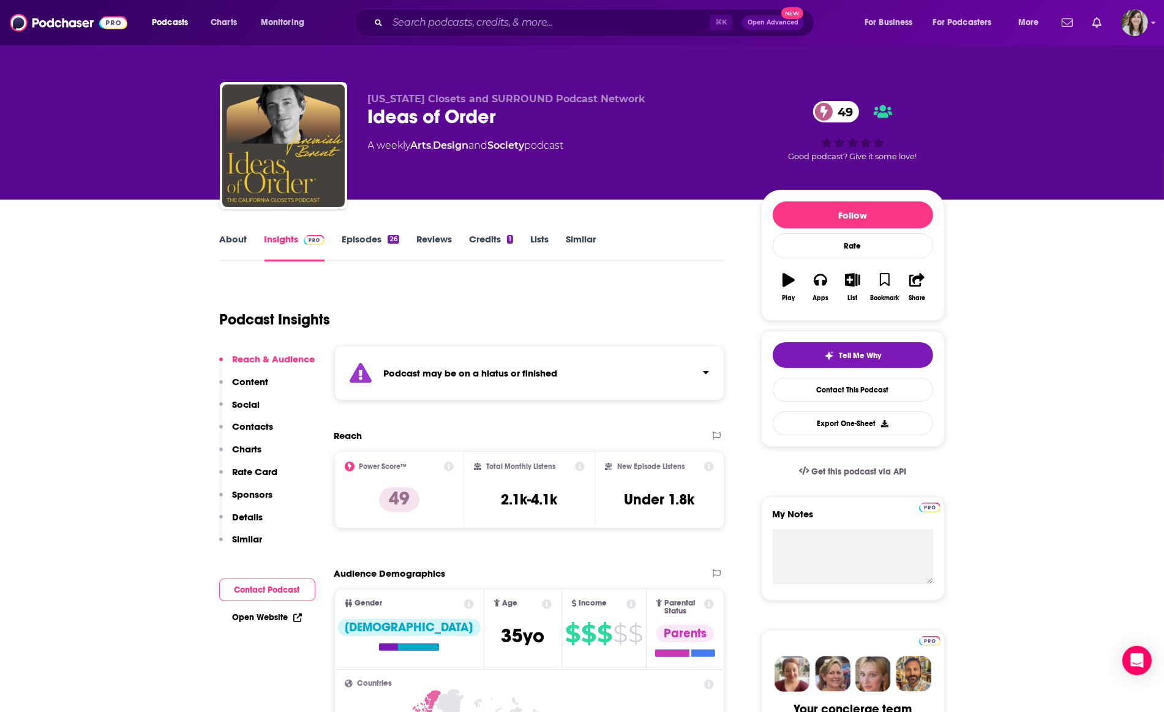
click at [351, 240] on link "Episodes 26" at bounding box center [370, 247] width 57 height 28
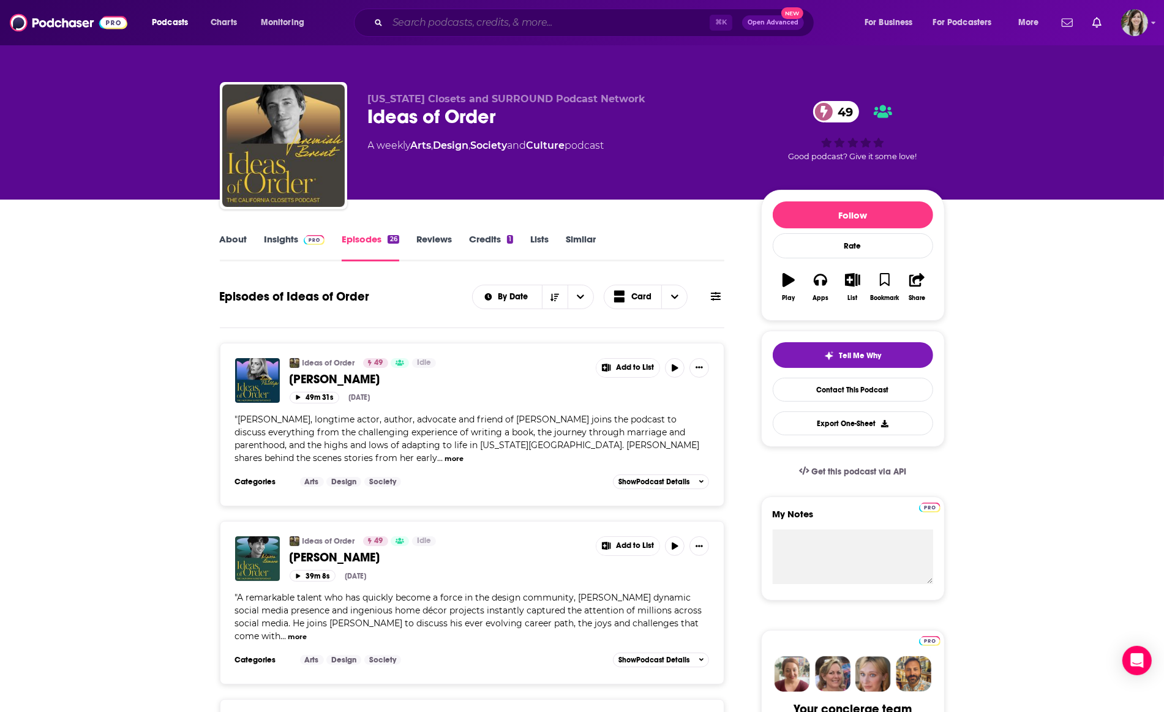
click at [605, 29] on input "Search podcasts, credits, & more..." at bounding box center [548, 23] width 322 height 20
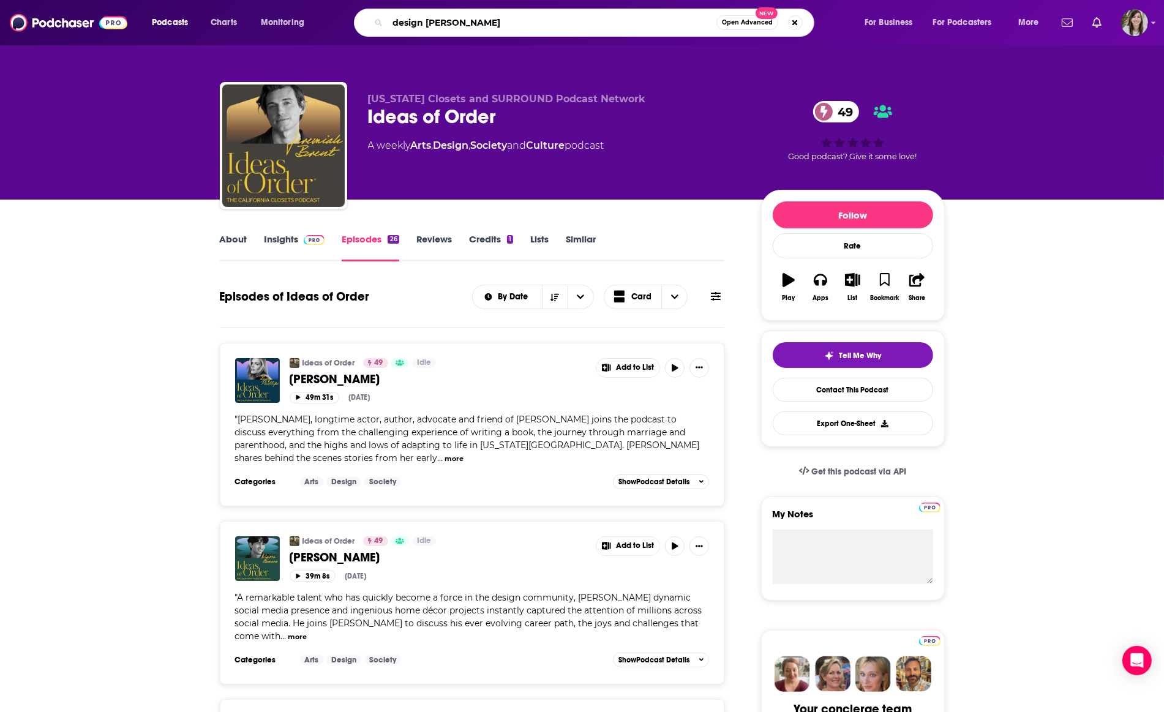
type input "design better"
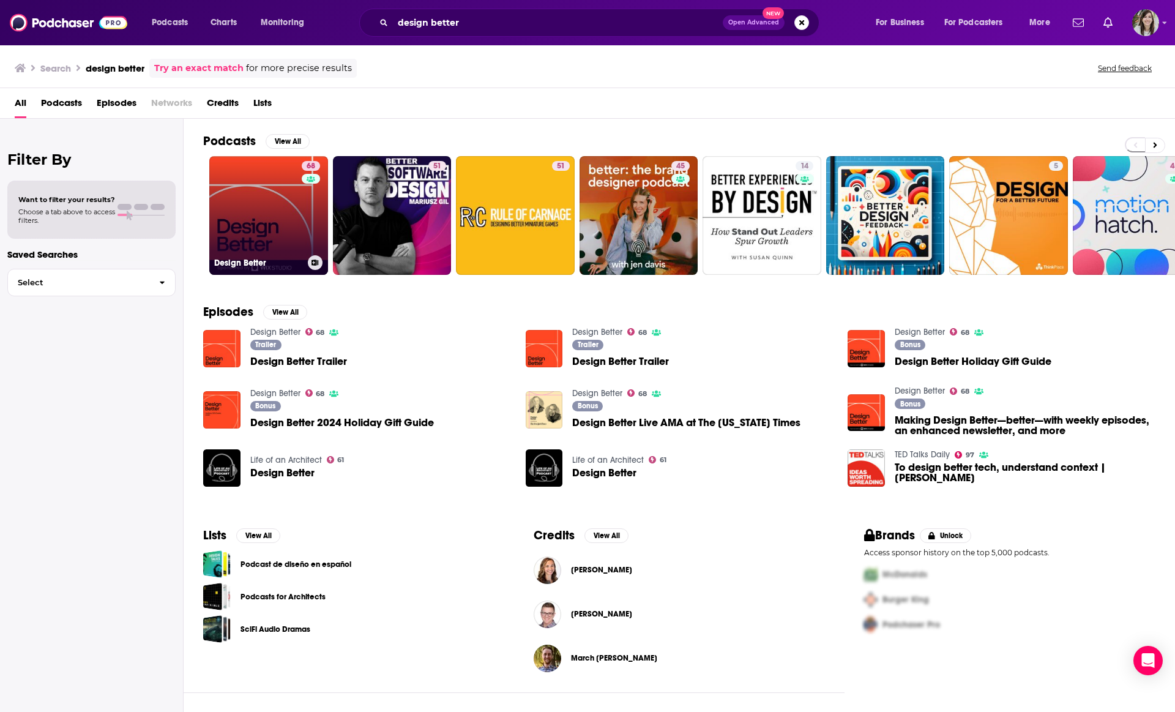
click at [264, 211] on link "68 Design Better" at bounding box center [268, 215] width 119 height 119
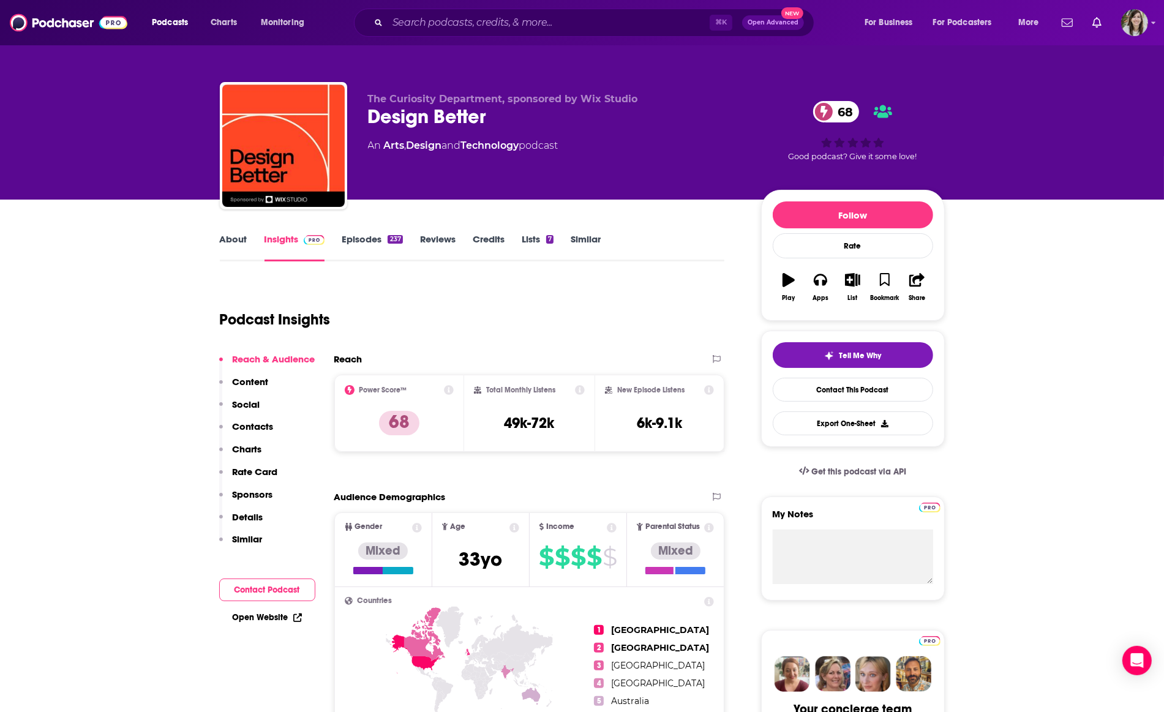
click at [234, 236] on link "About" at bounding box center [234, 247] width 28 height 28
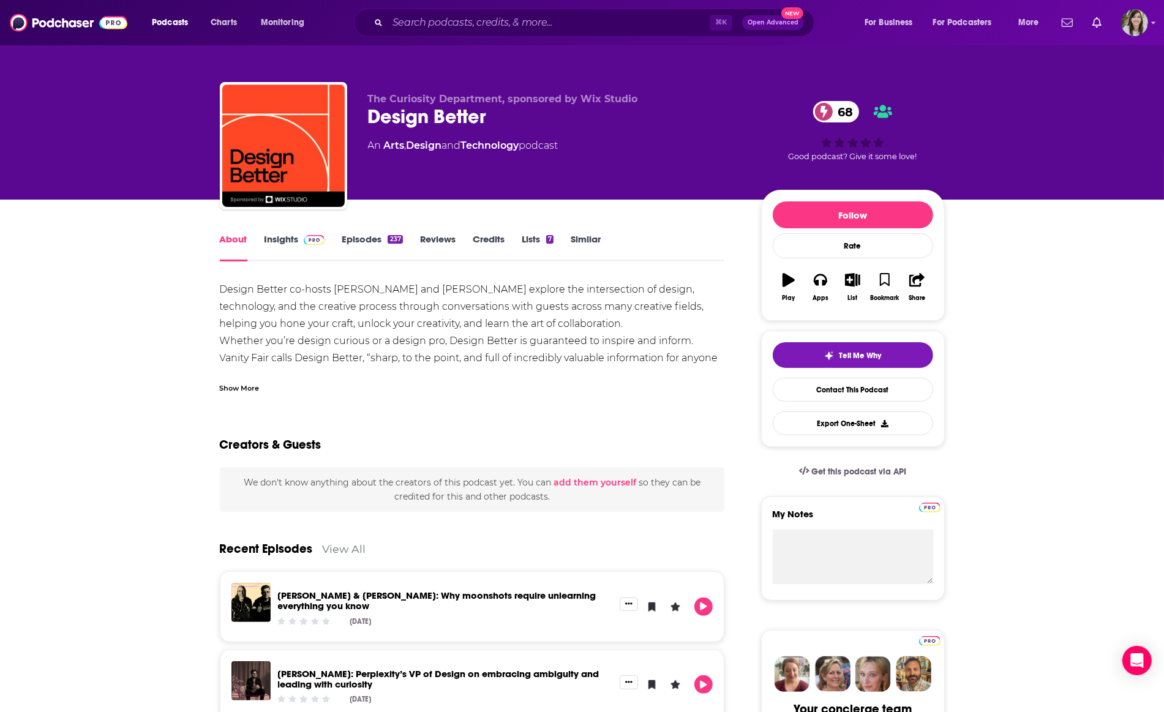
click at [279, 238] on link "Insights" at bounding box center [294, 247] width 61 height 28
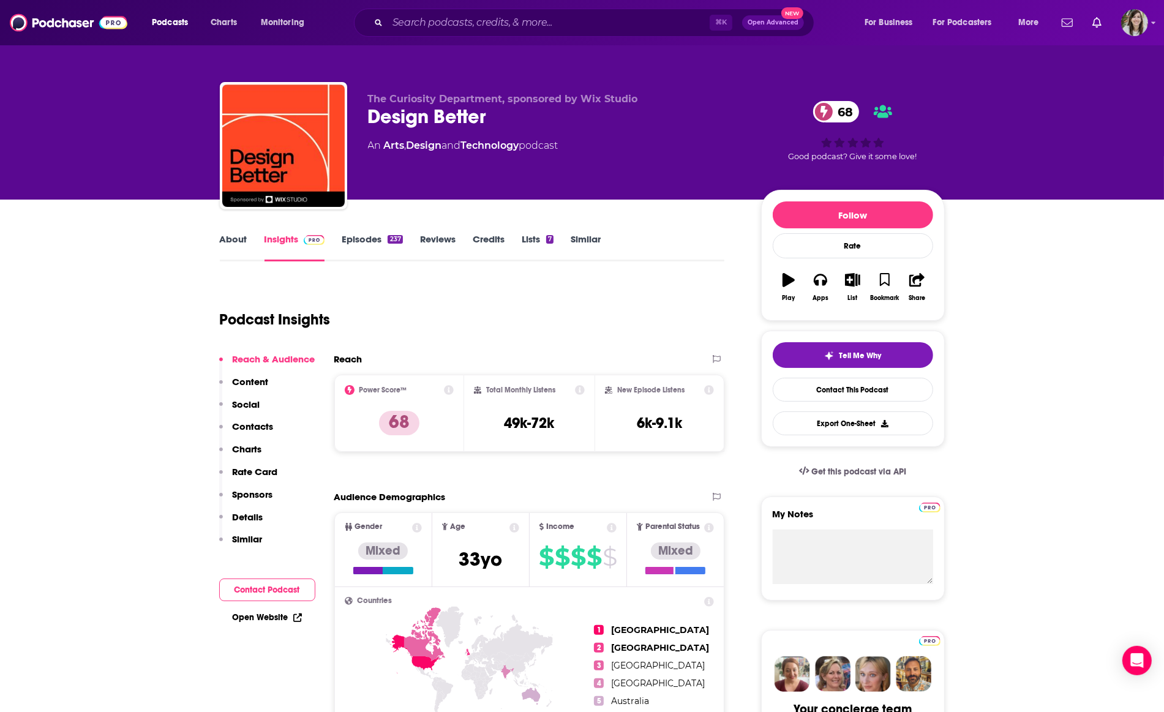
click at [348, 242] on link "Episodes 237" at bounding box center [372, 247] width 61 height 28
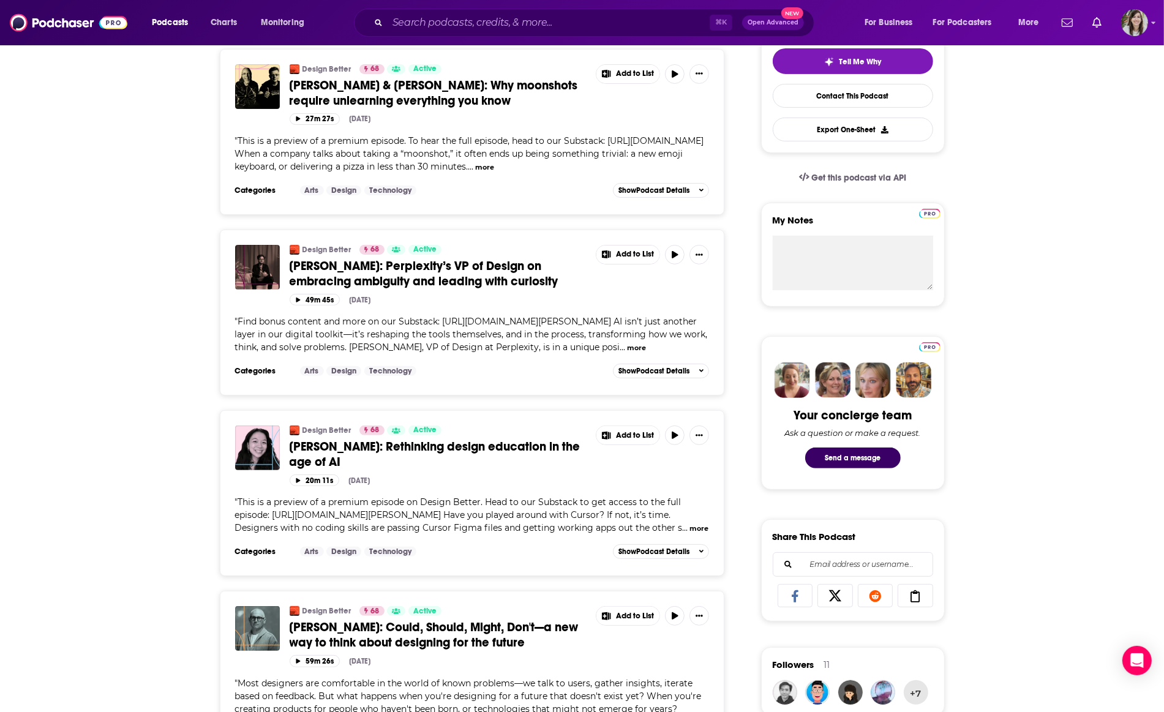
scroll to position [294, 0]
